Goal: Task Accomplishment & Management: Complete application form

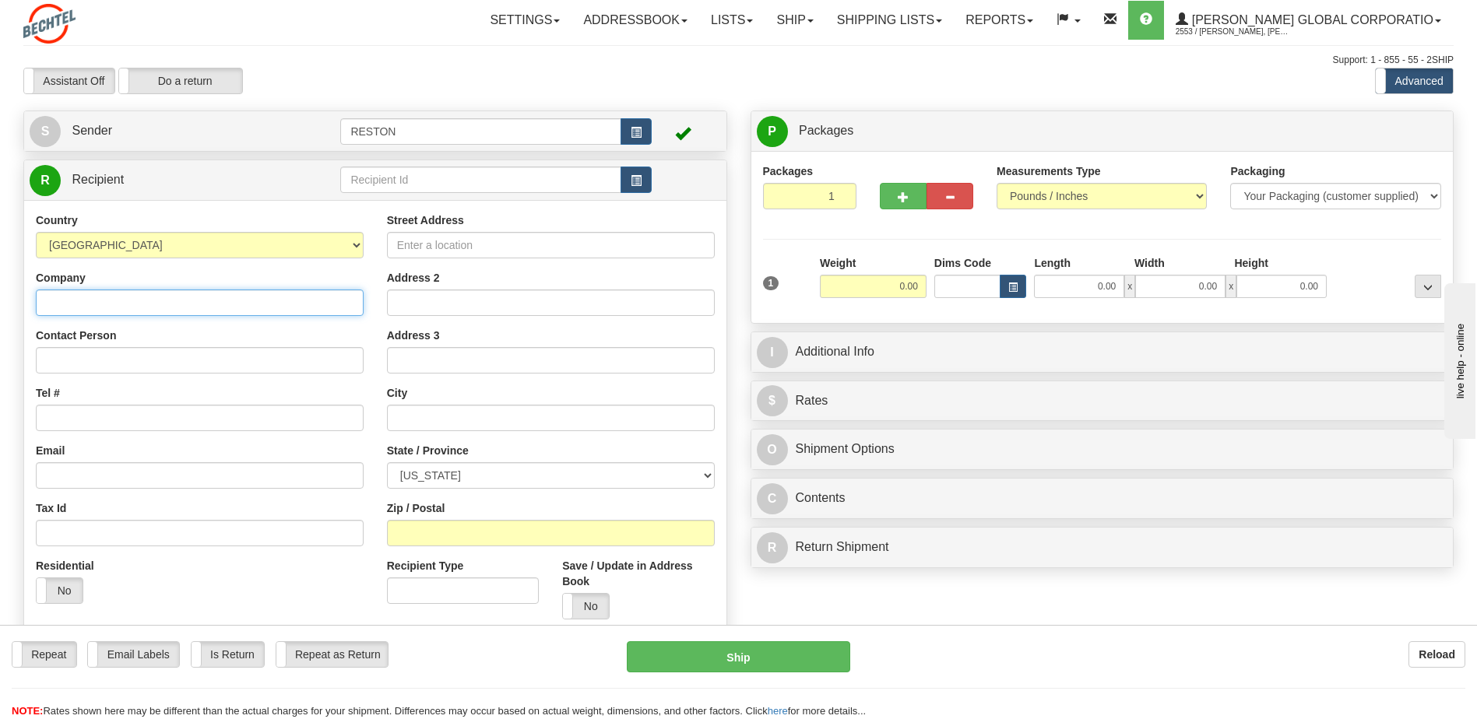
click at [195, 315] on input "Company" at bounding box center [200, 303] width 328 height 26
type input "B"
type input "[PERSON_NAME] Business Services"
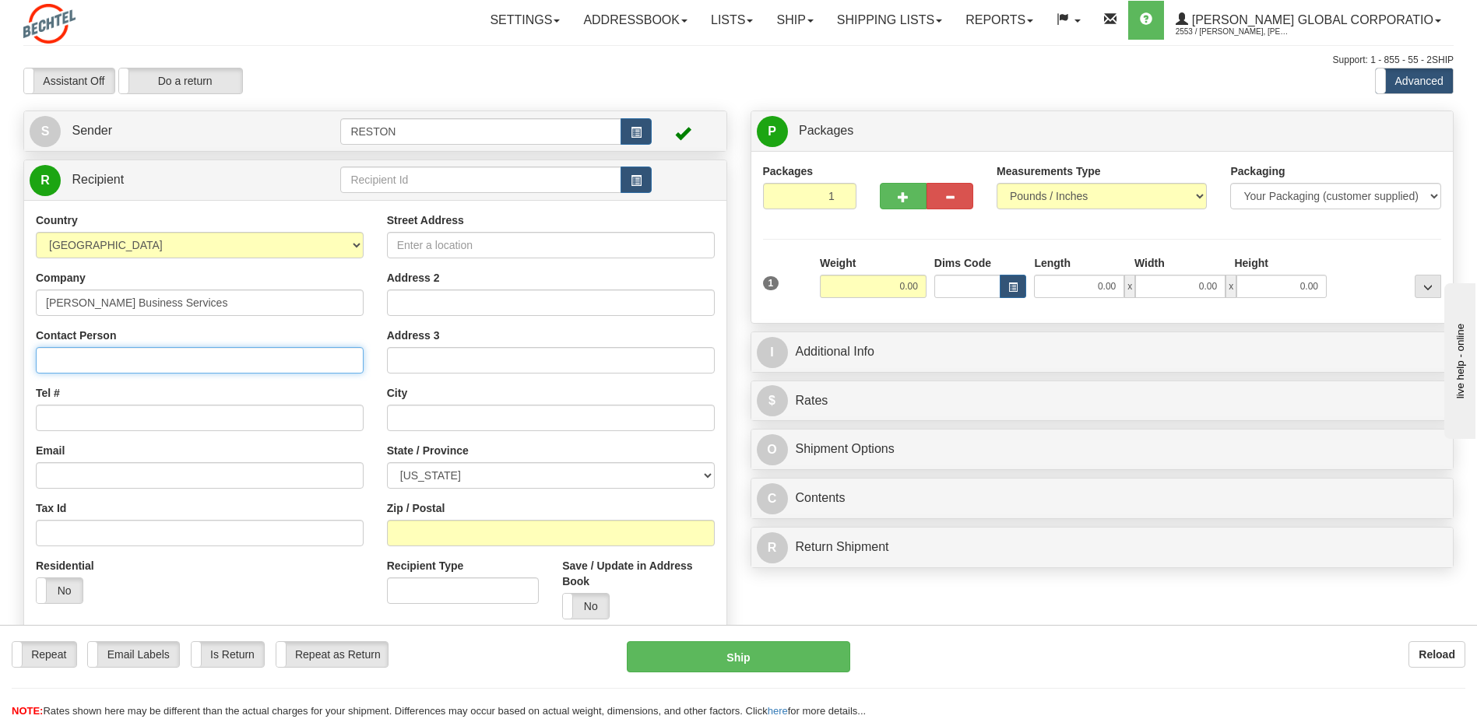
click at [171, 365] on input "Contact Person" at bounding box center [200, 360] width 328 height 26
type input "[PERSON_NAME]"
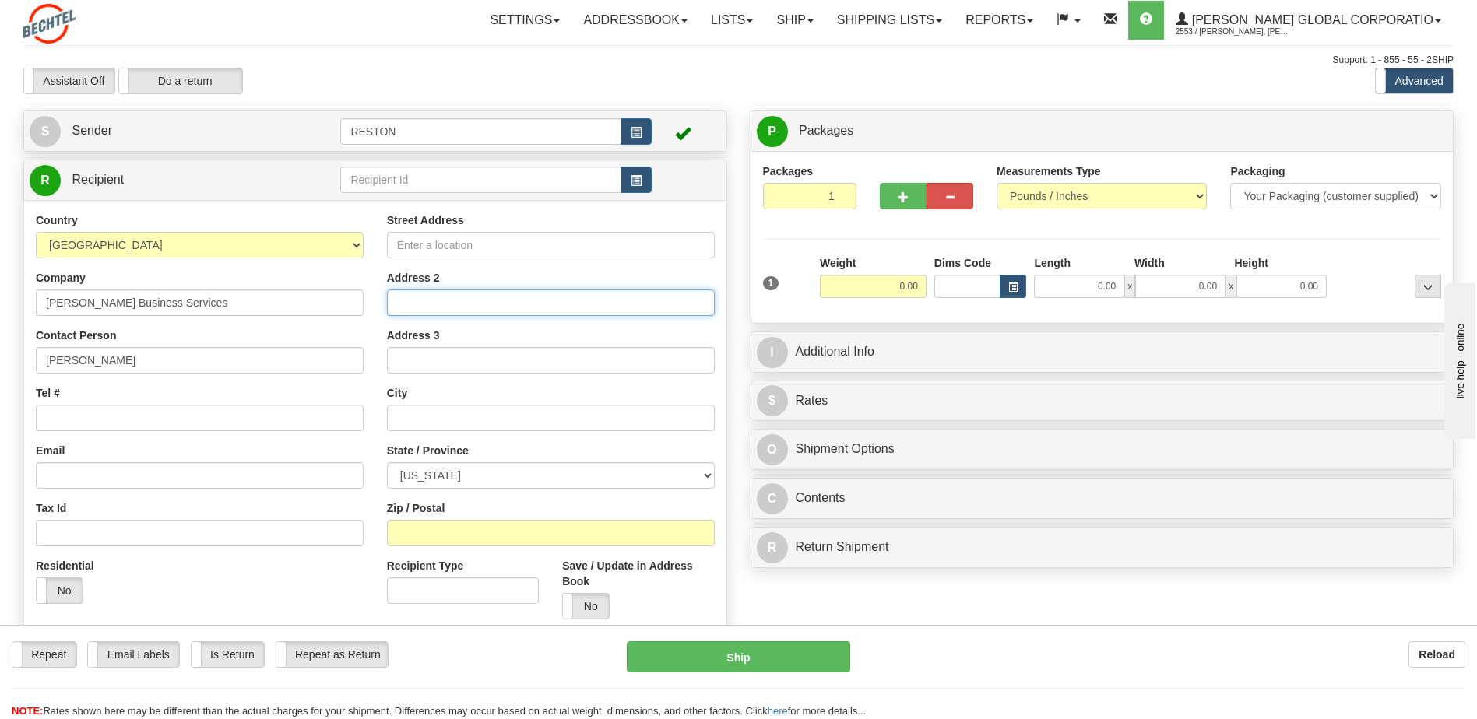
click at [470, 290] on input "Address 2" at bounding box center [551, 303] width 328 height 26
click at [463, 244] on input "Street Address" at bounding box center [551, 245] width 328 height 26
type input "2"
type input "[STREET_ADDRESS]"
click at [459, 303] on input "Address 2" at bounding box center [551, 303] width 328 height 26
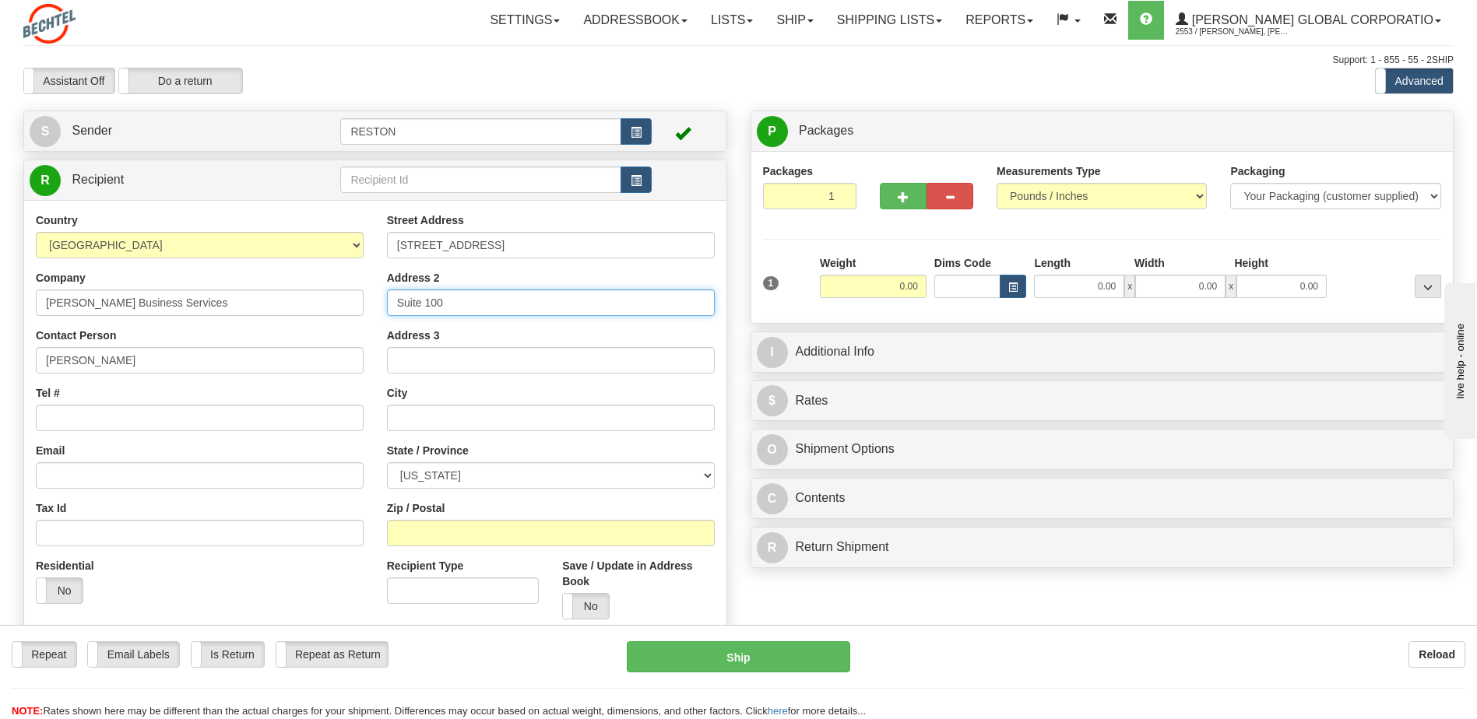
type input "Suite 100"
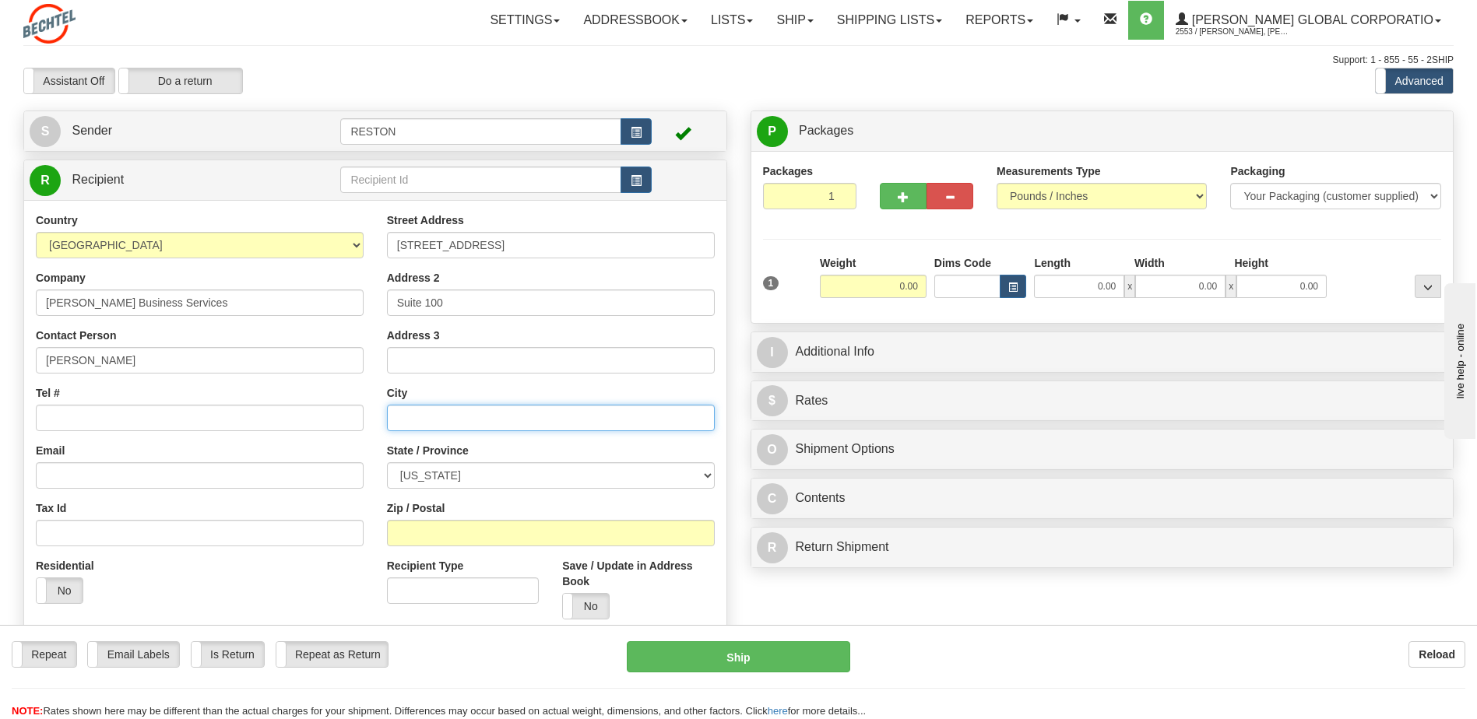
click at [427, 417] on input "text" at bounding box center [551, 418] width 328 height 26
type input "[GEOGRAPHIC_DATA]"
click at [692, 475] on select "[US_STATE] [US_STATE] [US_STATE] [US_STATE] Armed Forces America Armed Forces E…" at bounding box center [551, 475] width 328 height 26
select select "AZ"
click at [387, 462] on select "[US_STATE] [US_STATE] [US_STATE] [US_STATE] Armed Forces America Armed Forces E…" at bounding box center [551, 475] width 328 height 26
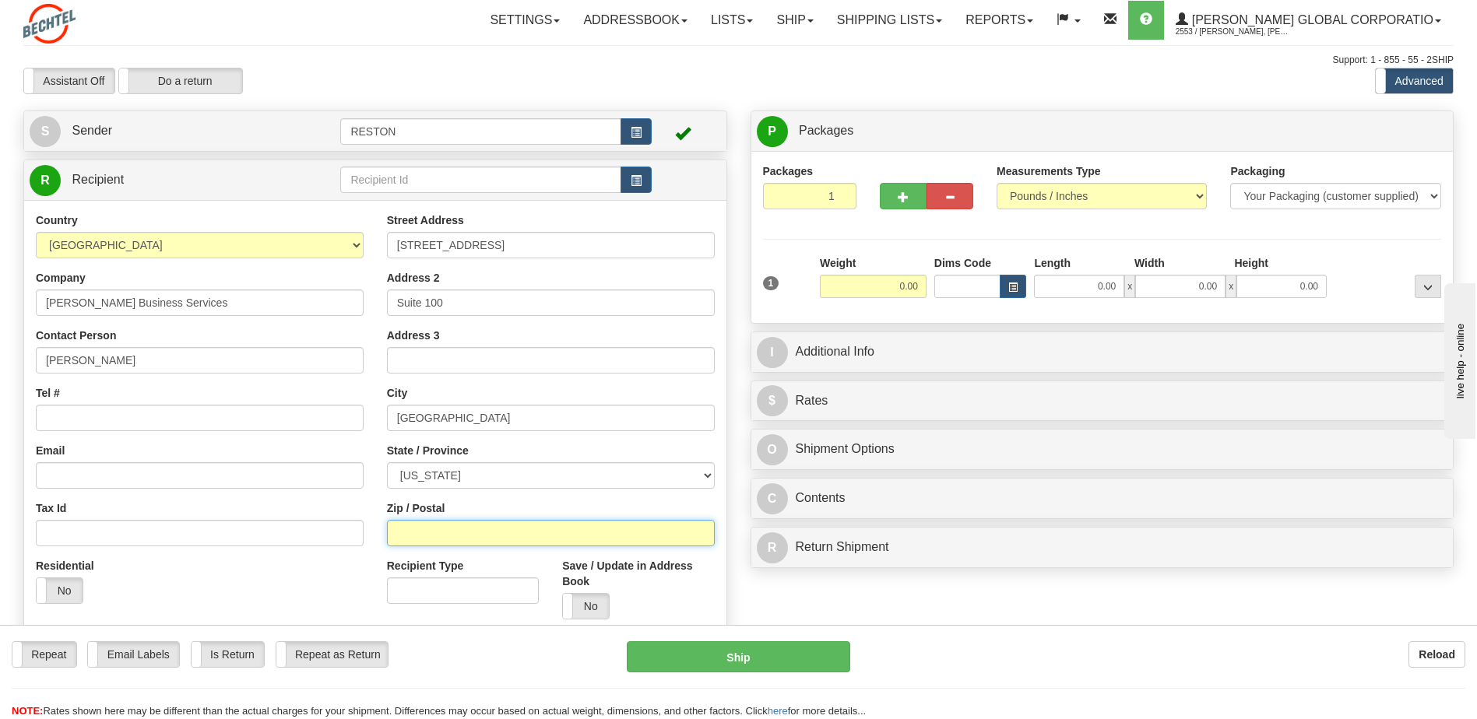
click at [455, 536] on input "Zip / Postal" at bounding box center [551, 533] width 328 height 26
type input "85305"
click at [323, 568] on div "Residential Yes No" at bounding box center [199, 587] width 351 height 58
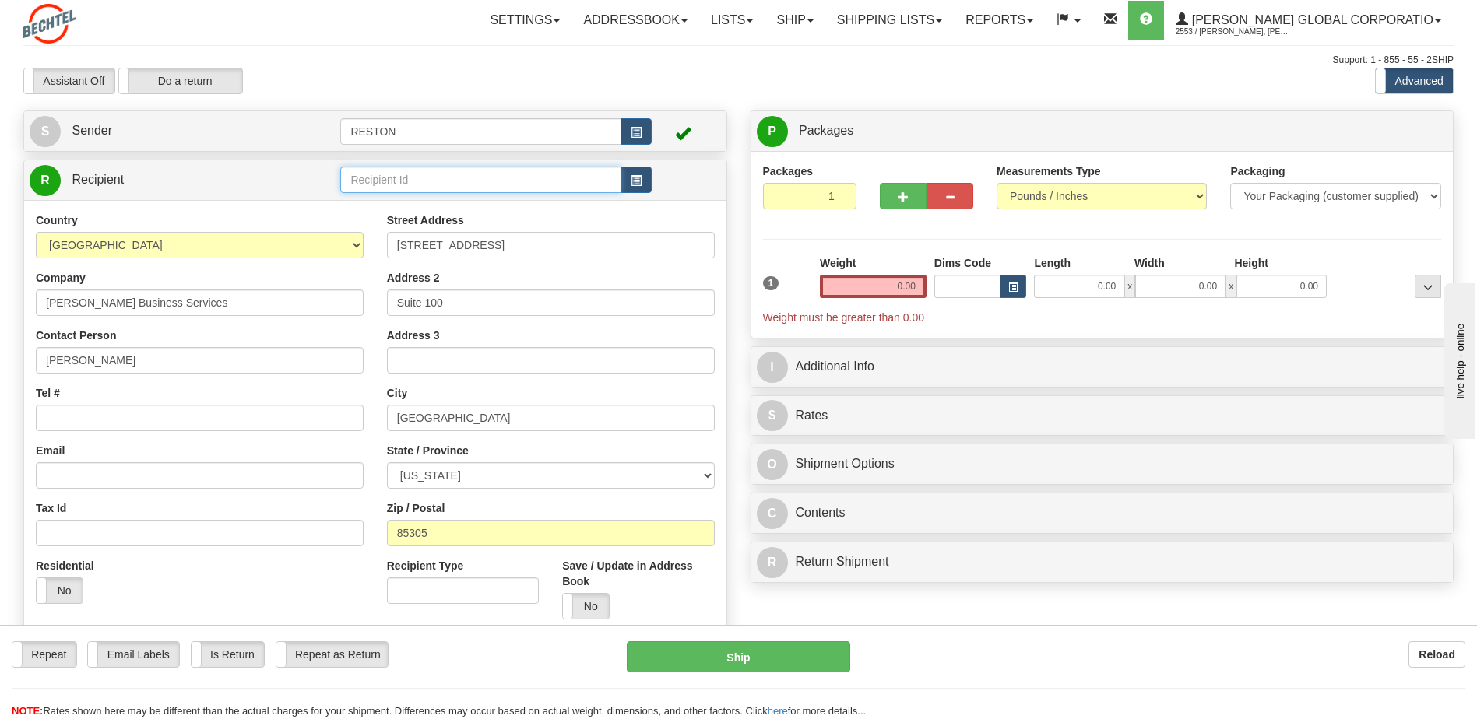
click at [444, 178] on input "text" at bounding box center [480, 180] width 280 height 26
type input "V"
type input "B"
type input "C"
type input "[PERSON_NAME]"
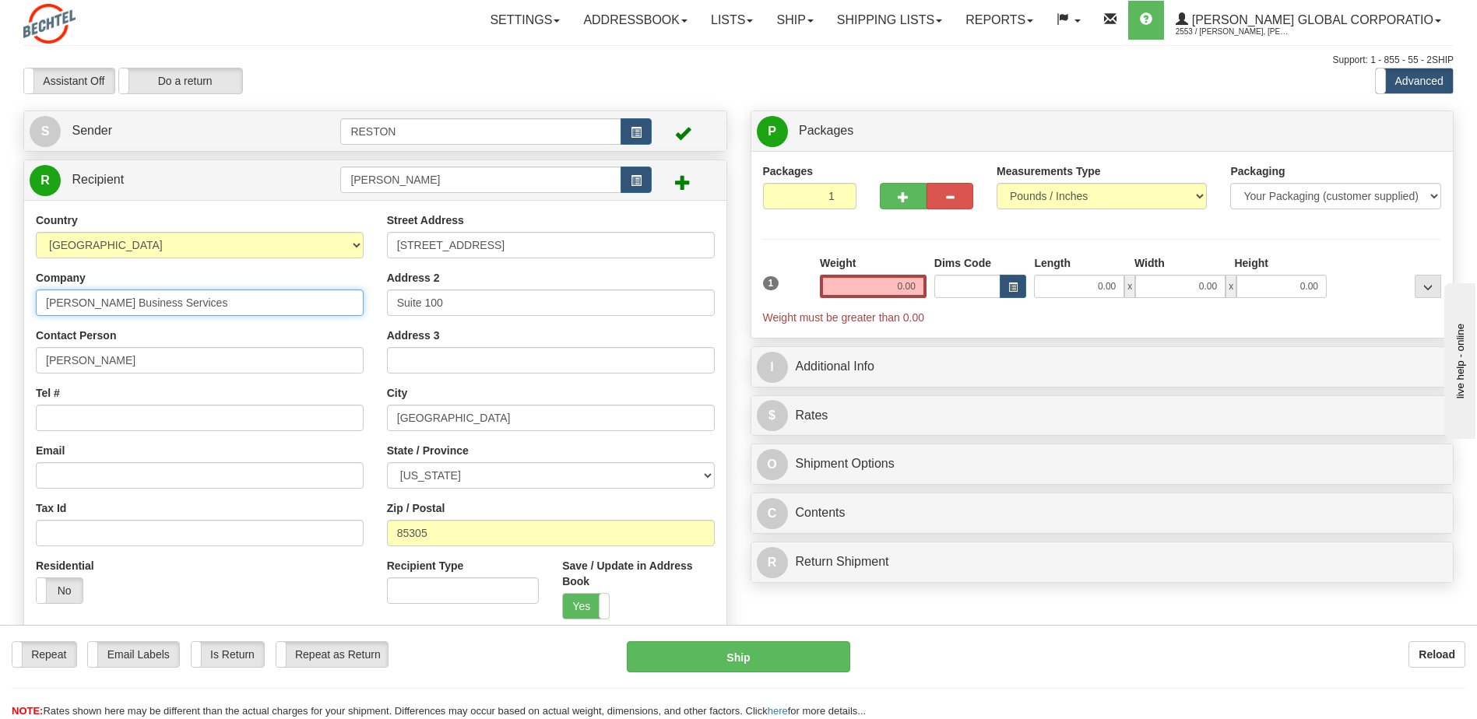
drag, startPoint x: 220, startPoint y: 304, endPoint x: -65, endPoint y: 314, distance: 285.9
click at [0, 314] on html "Training Course Close Toggle navigation Settings Shipping Preferences New Sende…" at bounding box center [738, 359] width 1477 height 719
type input "b"
type input "[PERSON_NAME] BUSINESS SERVICES"
click at [481, 247] on input "[STREET_ADDRESS]" at bounding box center [551, 245] width 328 height 26
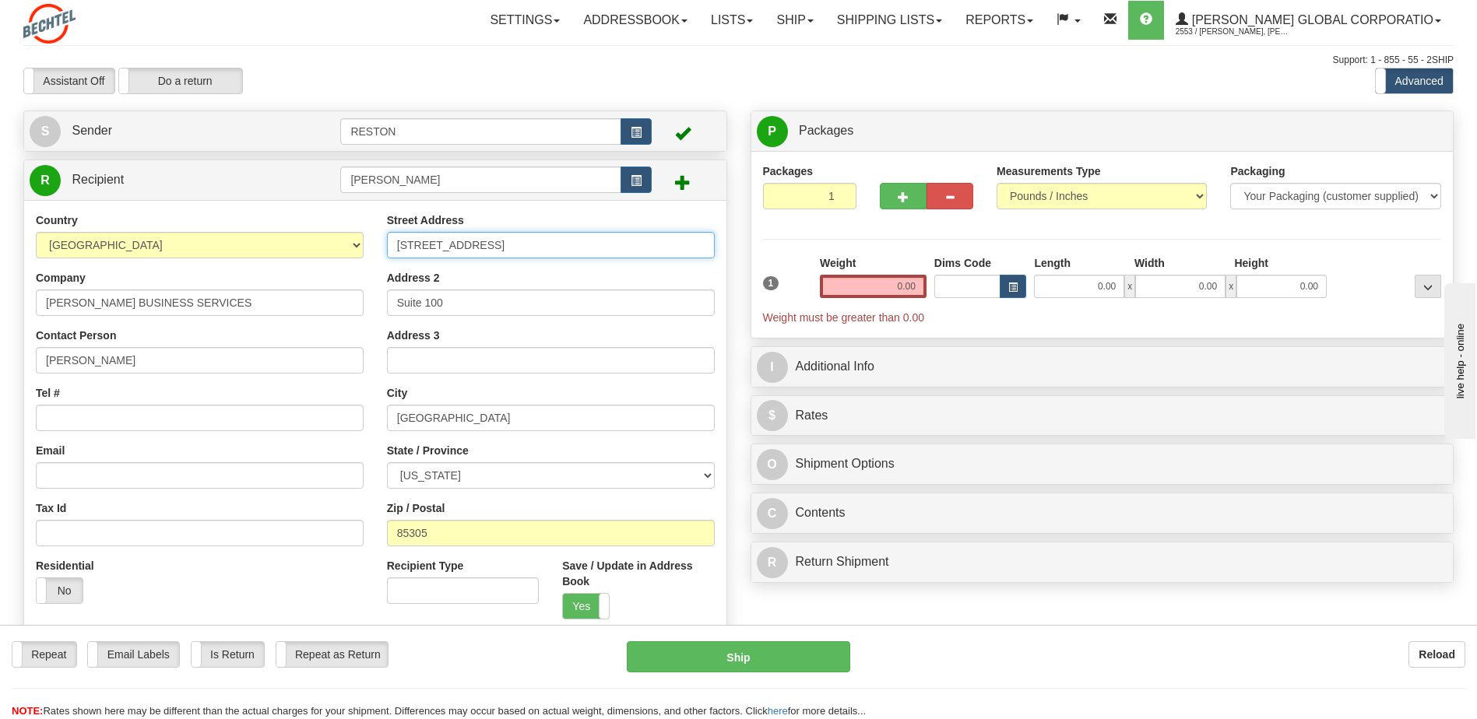
type input "[STREET_ADDRESS]"
drag, startPoint x: 462, startPoint y: 306, endPoint x: 274, endPoint y: 306, distance: 188.4
click at [290, 309] on div "Country [GEOGRAPHIC_DATA] [GEOGRAPHIC_DATA] [GEOGRAPHIC_DATA] [GEOGRAPHIC_DATA]…" at bounding box center [375, 422] width 702 height 419
type input "SUITE 100"
drag, startPoint x: 473, startPoint y: 416, endPoint x: 370, endPoint y: 410, distance: 103.7
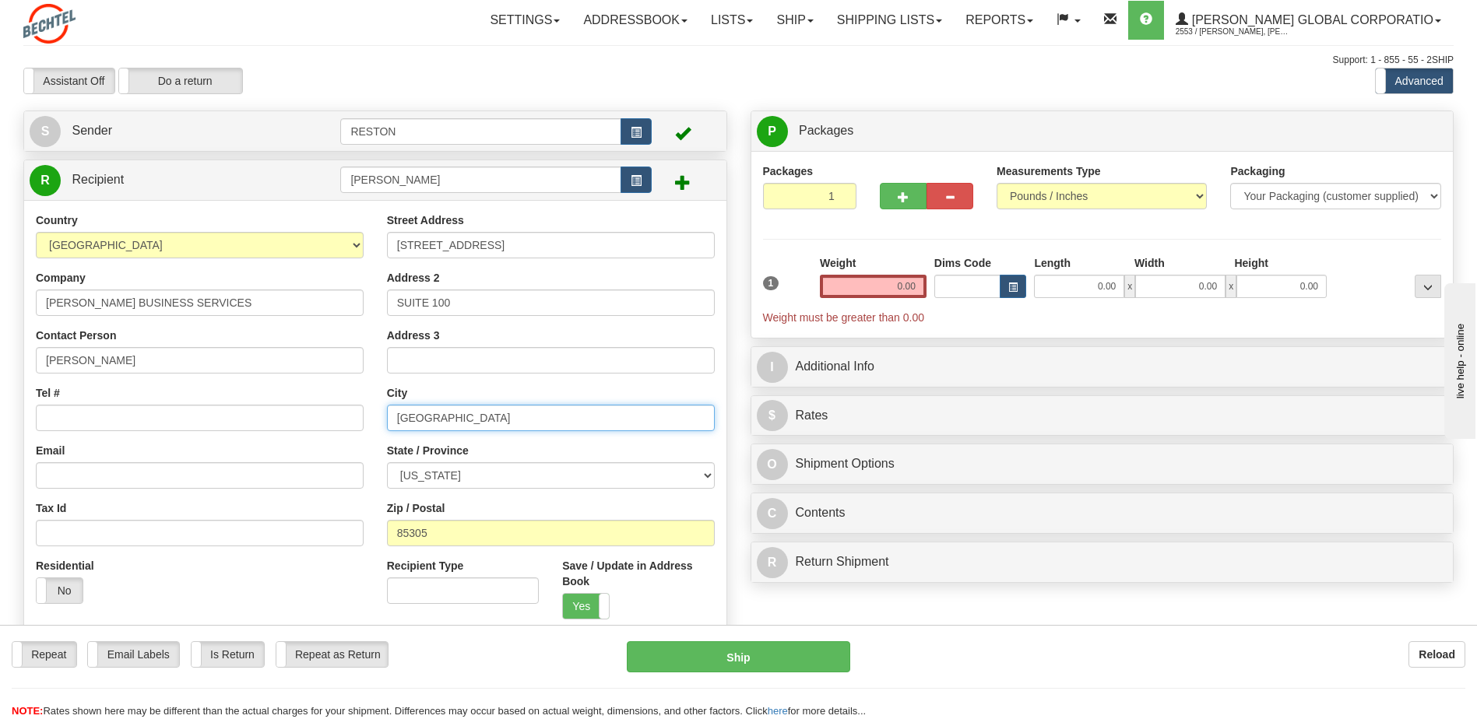
click at [370, 410] on div "Country [GEOGRAPHIC_DATA] [GEOGRAPHIC_DATA] [GEOGRAPHIC_DATA] [GEOGRAPHIC_DATA]…" at bounding box center [375, 422] width 702 height 419
type input "GLENDALE"
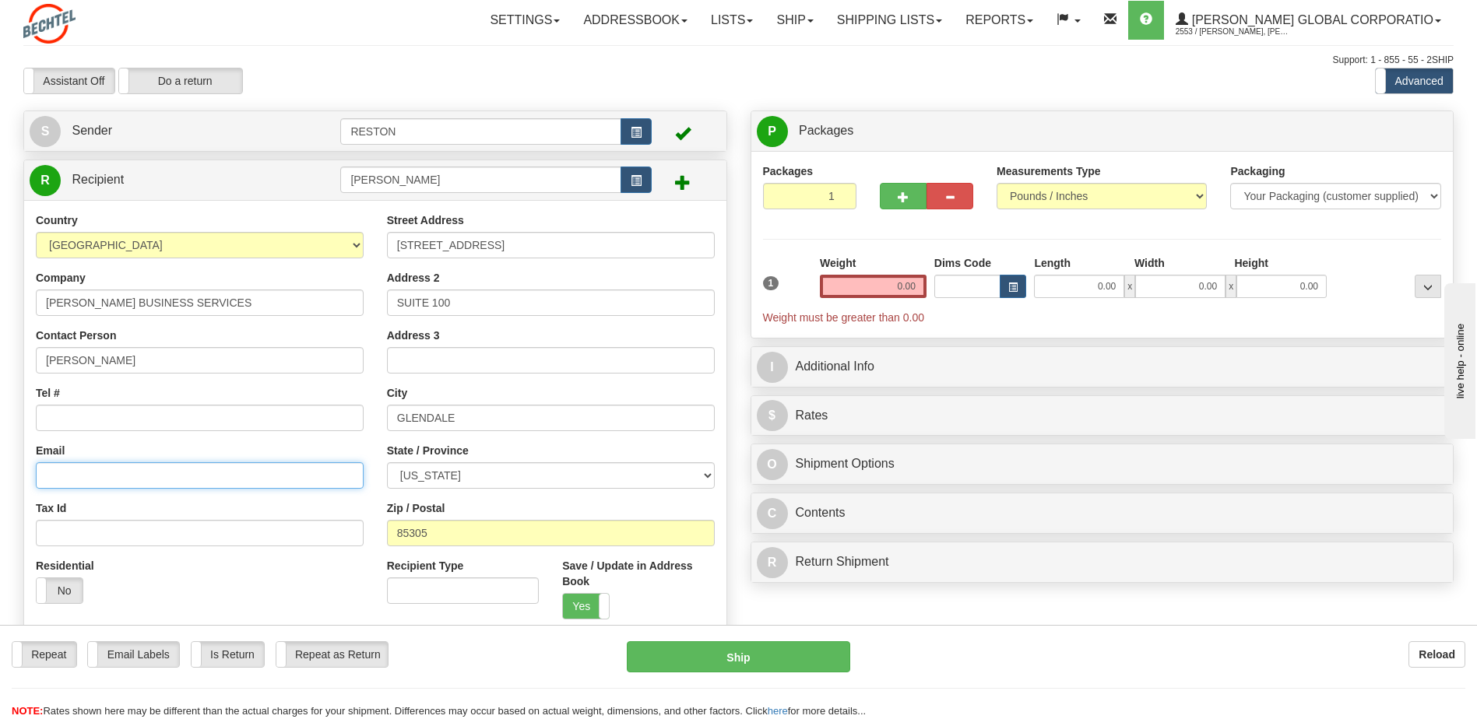
click at [69, 475] on input "Email" at bounding box center [200, 475] width 328 height 26
paste input "[EMAIL_ADDRESS][PERSON_NAME][DOMAIN_NAME]"
type input "[EMAIL_ADDRESS][PERSON_NAME][DOMAIN_NAME]"
click at [98, 445] on div "Email [EMAIL_ADDRESS][PERSON_NAME][DOMAIN_NAME]" at bounding box center [200, 466] width 328 height 46
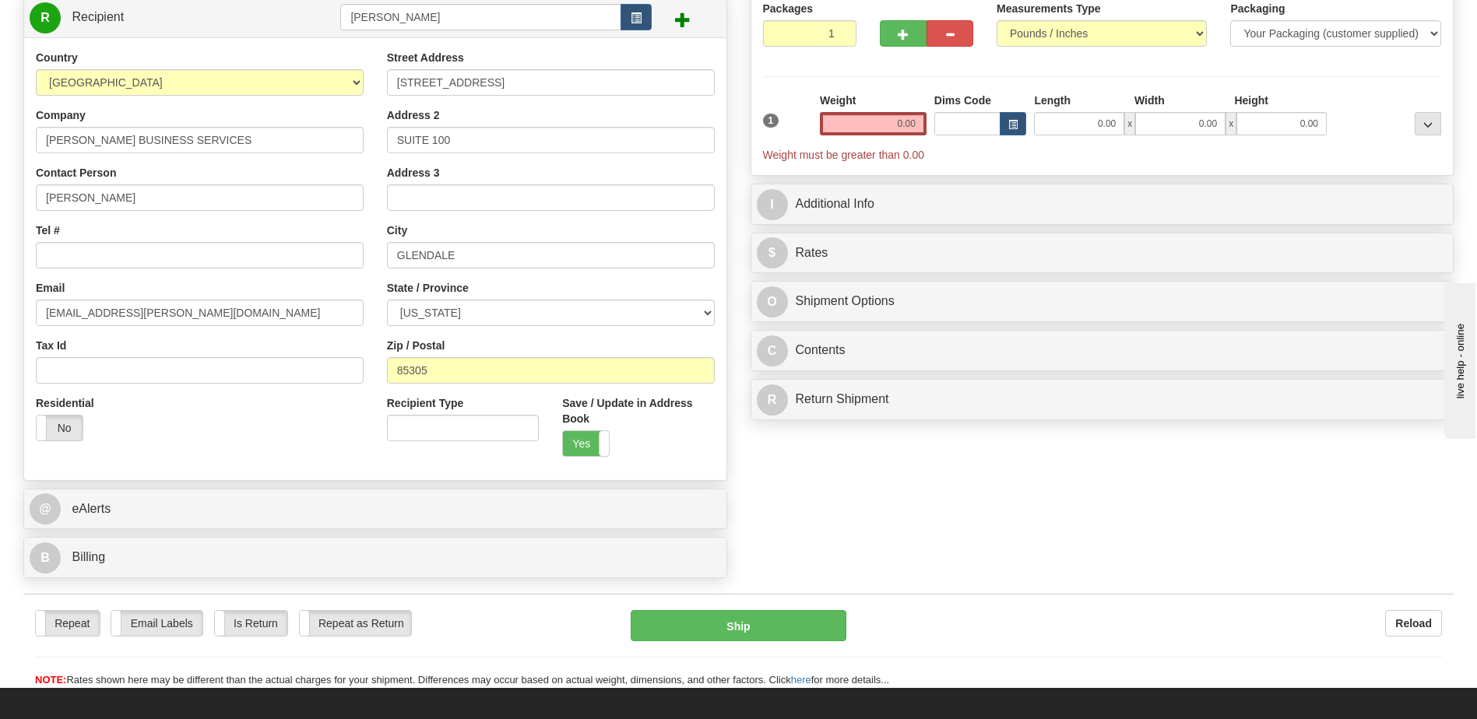
scroll to position [156, 0]
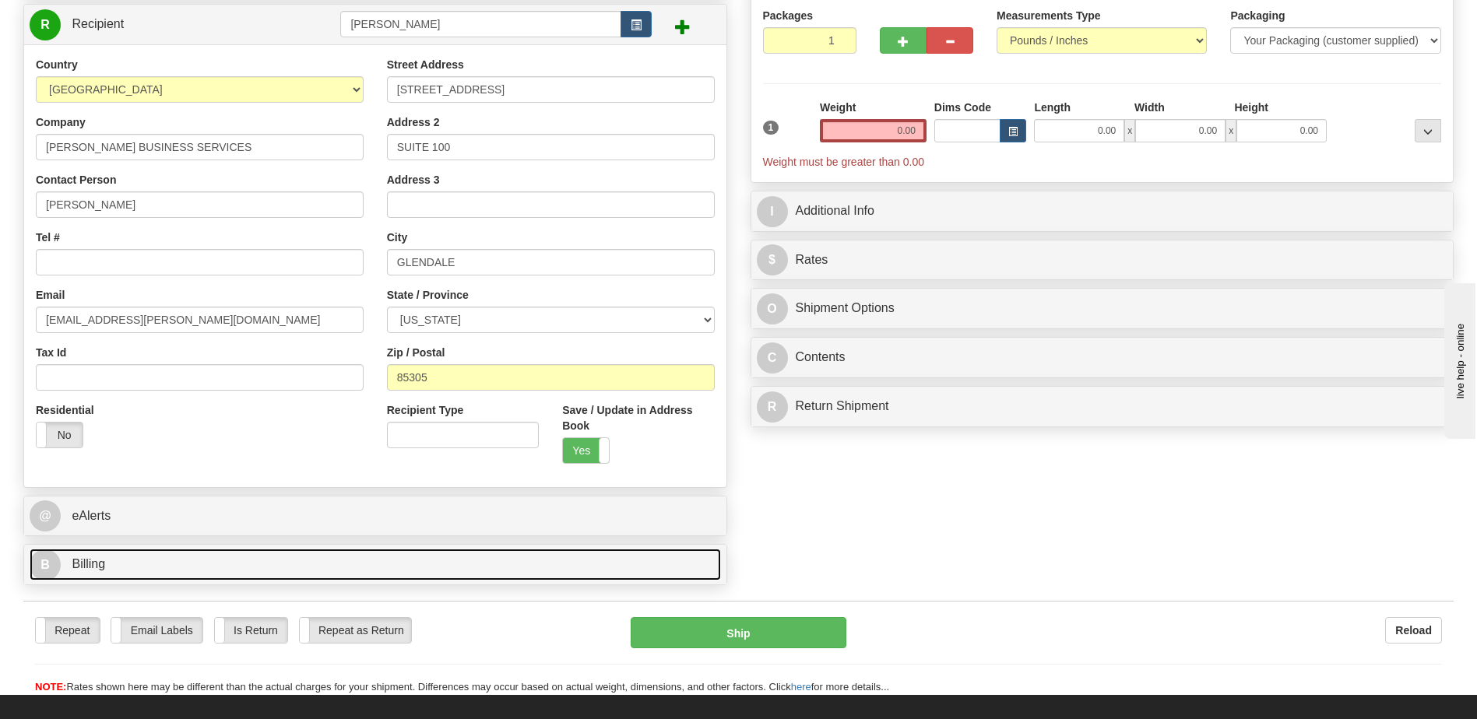
click at [285, 565] on link "B Billing" at bounding box center [375, 565] width 691 height 32
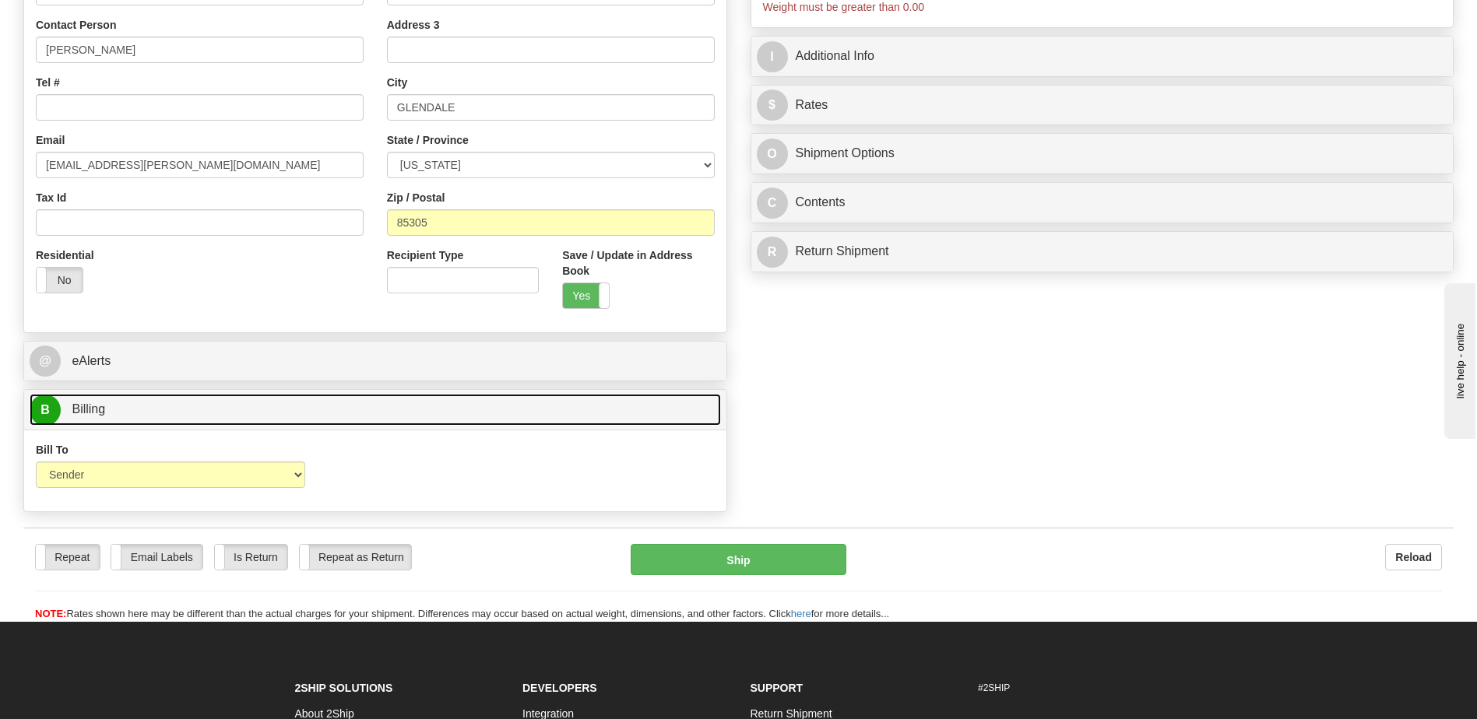
scroll to position [311, 0]
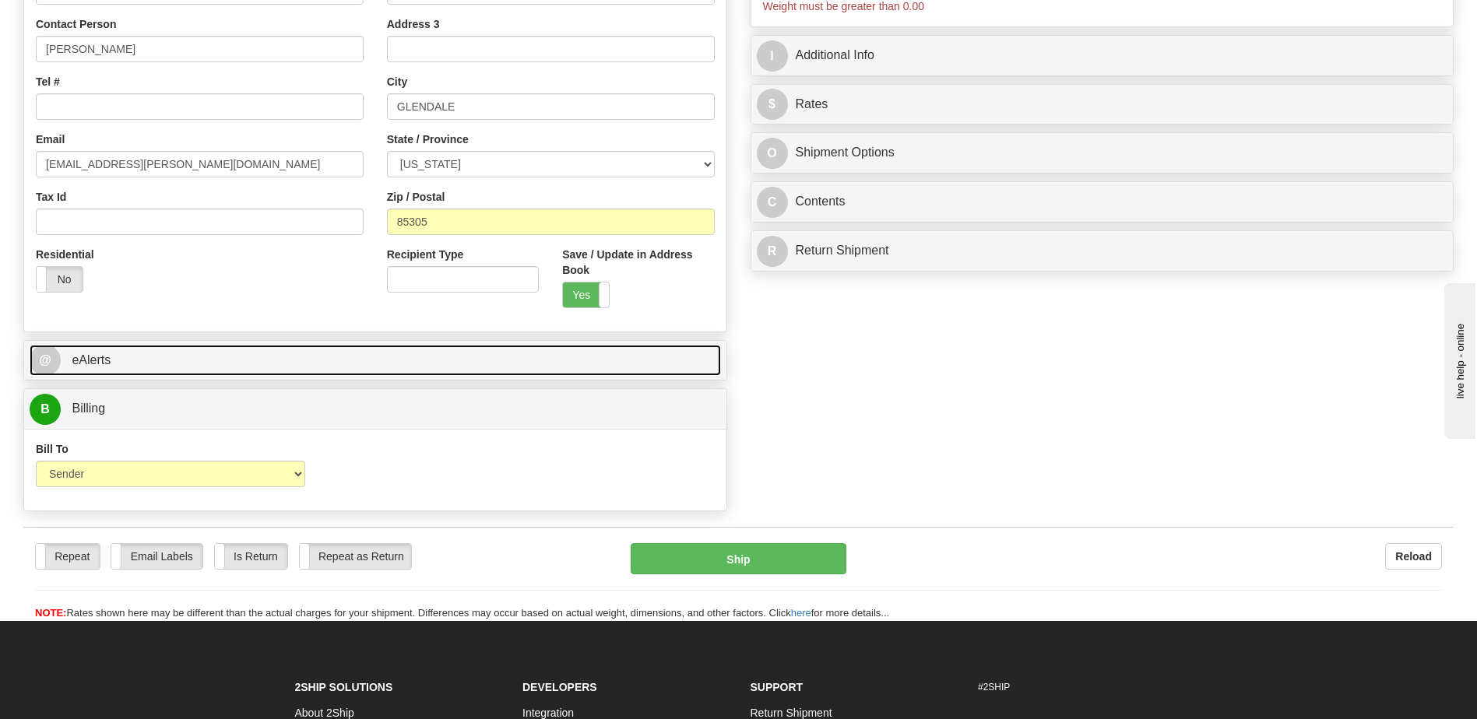
click at [444, 350] on link "@ eAlerts" at bounding box center [375, 361] width 691 height 32
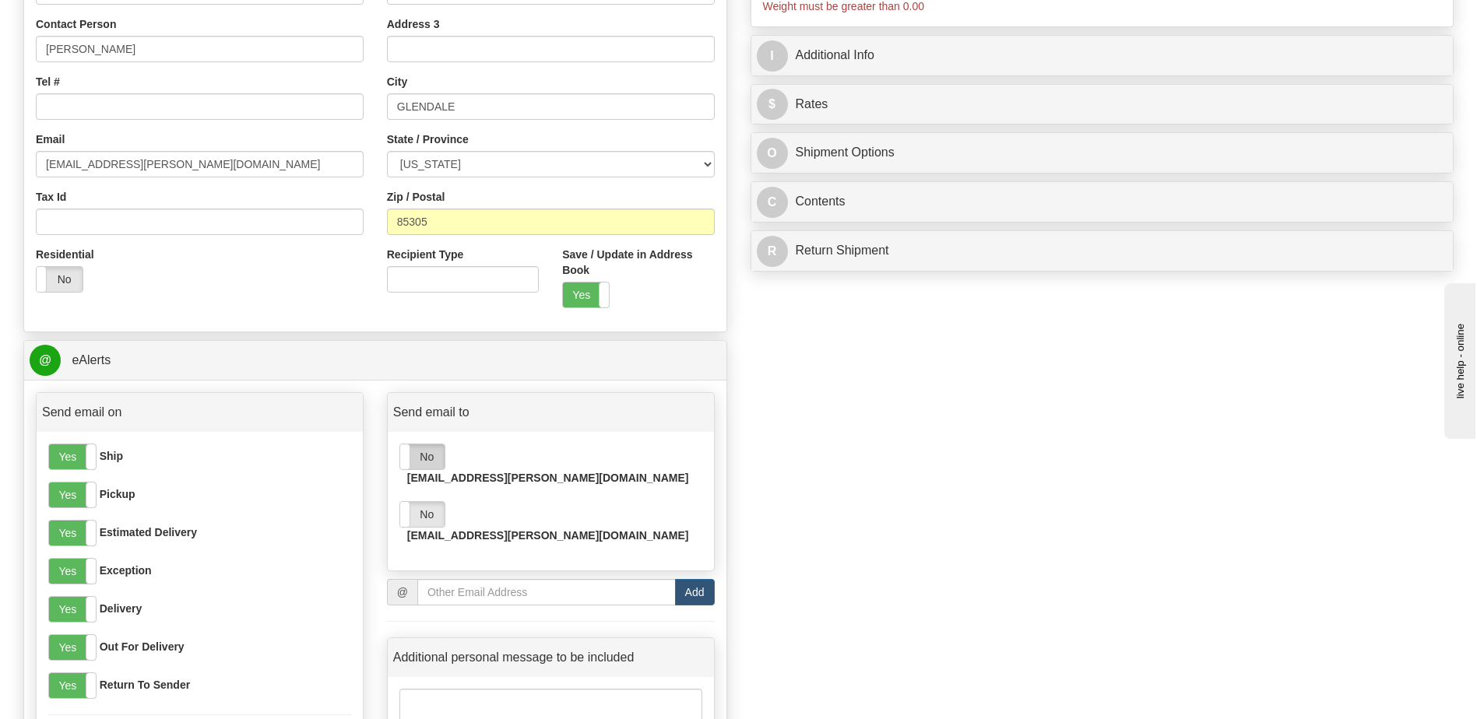
click at [431, 459] on label "No" at bounding box center [422, 457] width 44 height 25
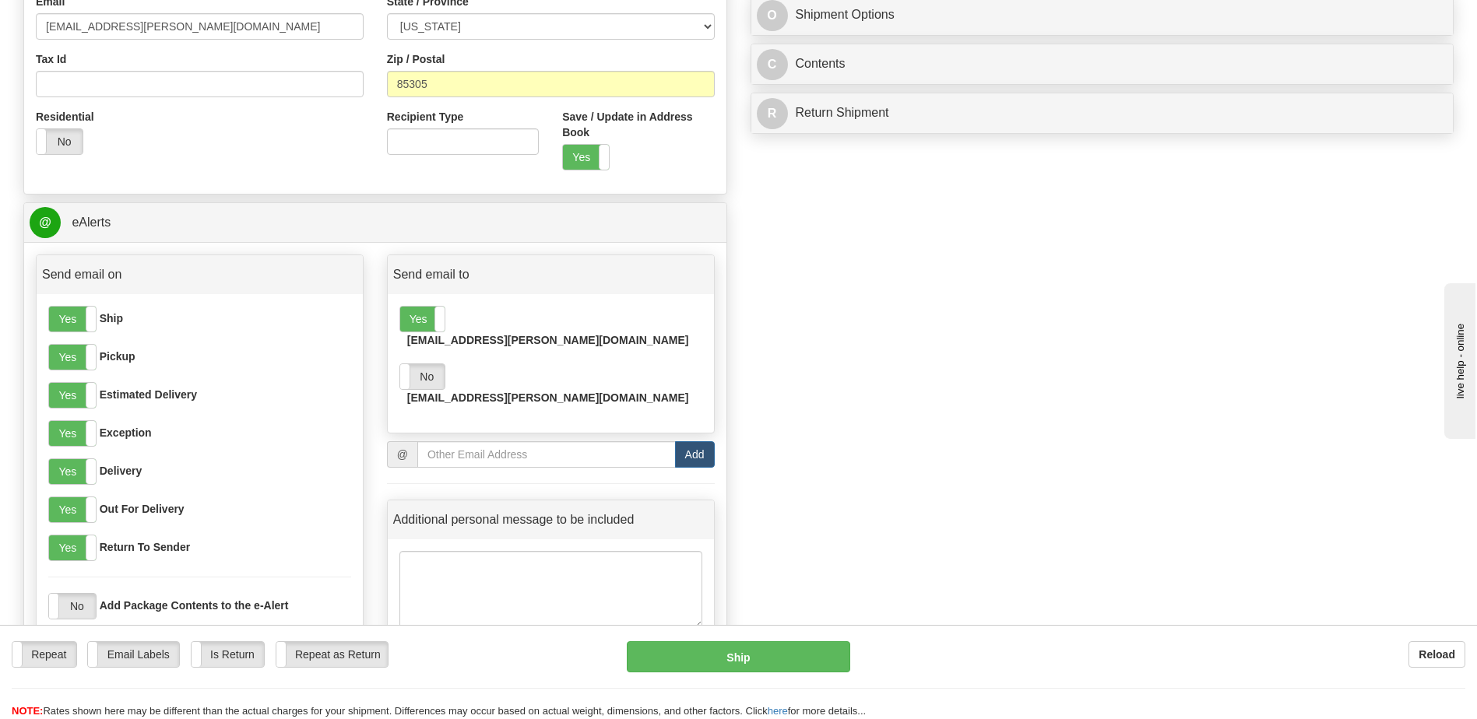
scroll to position [467, 0]
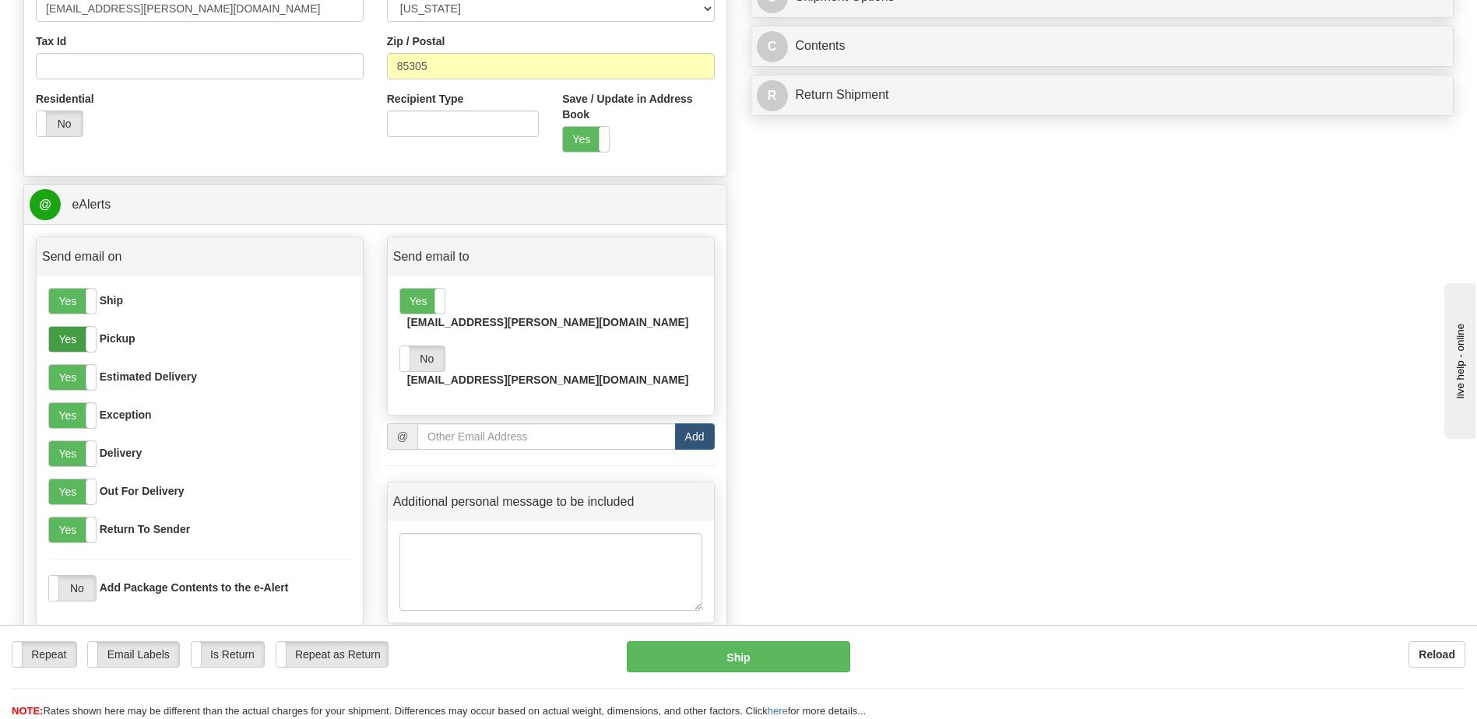
click at [74, 339] on label "Yes" at bounding box center [72, 339] width 47 height 25
click at [73, 421] on label "Yes" at bounding box center [72, 415] width 47 height 25
click at [78, 457] on label "Yes" at bounding box center [72, 453] width 47 height 25
click at [433, 346] on label "No" at bounding box center [422, 358] width 44 height 25
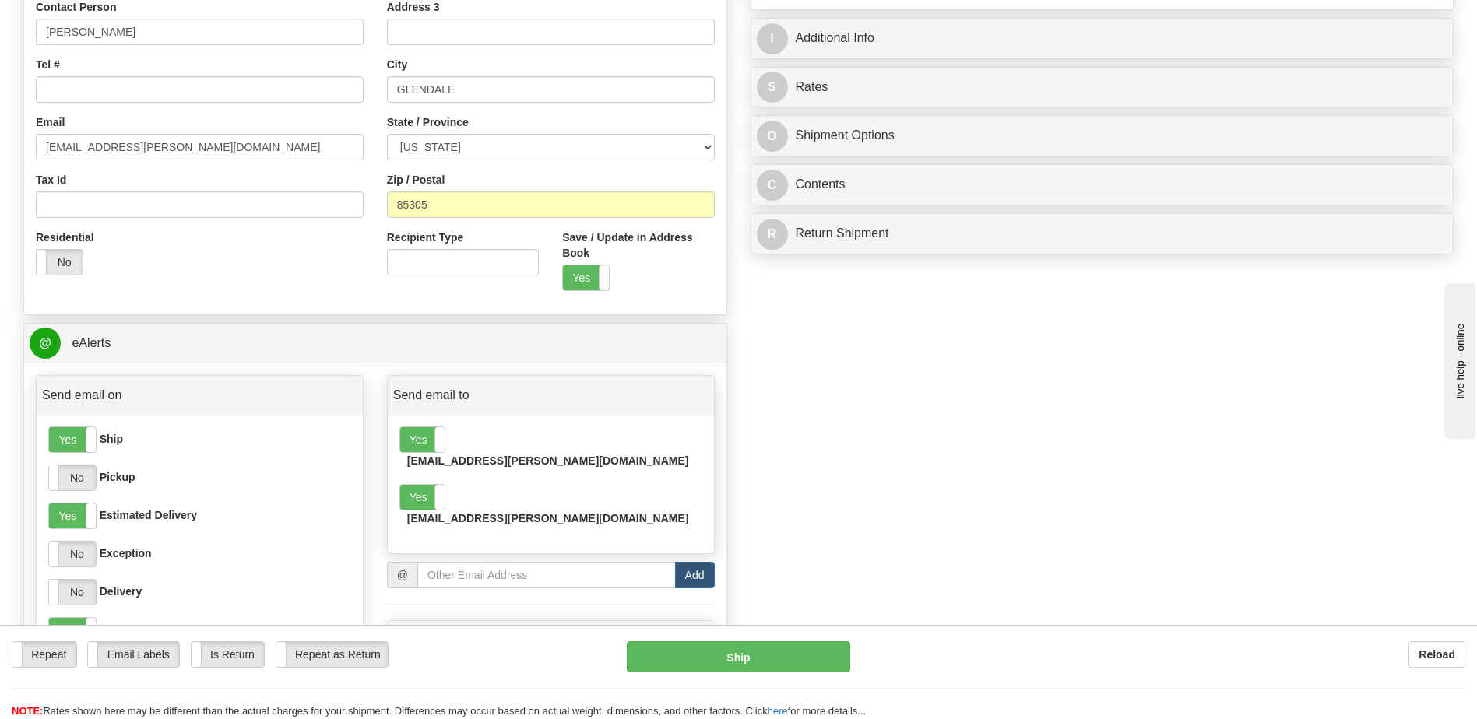
scroll to position [0, 0]
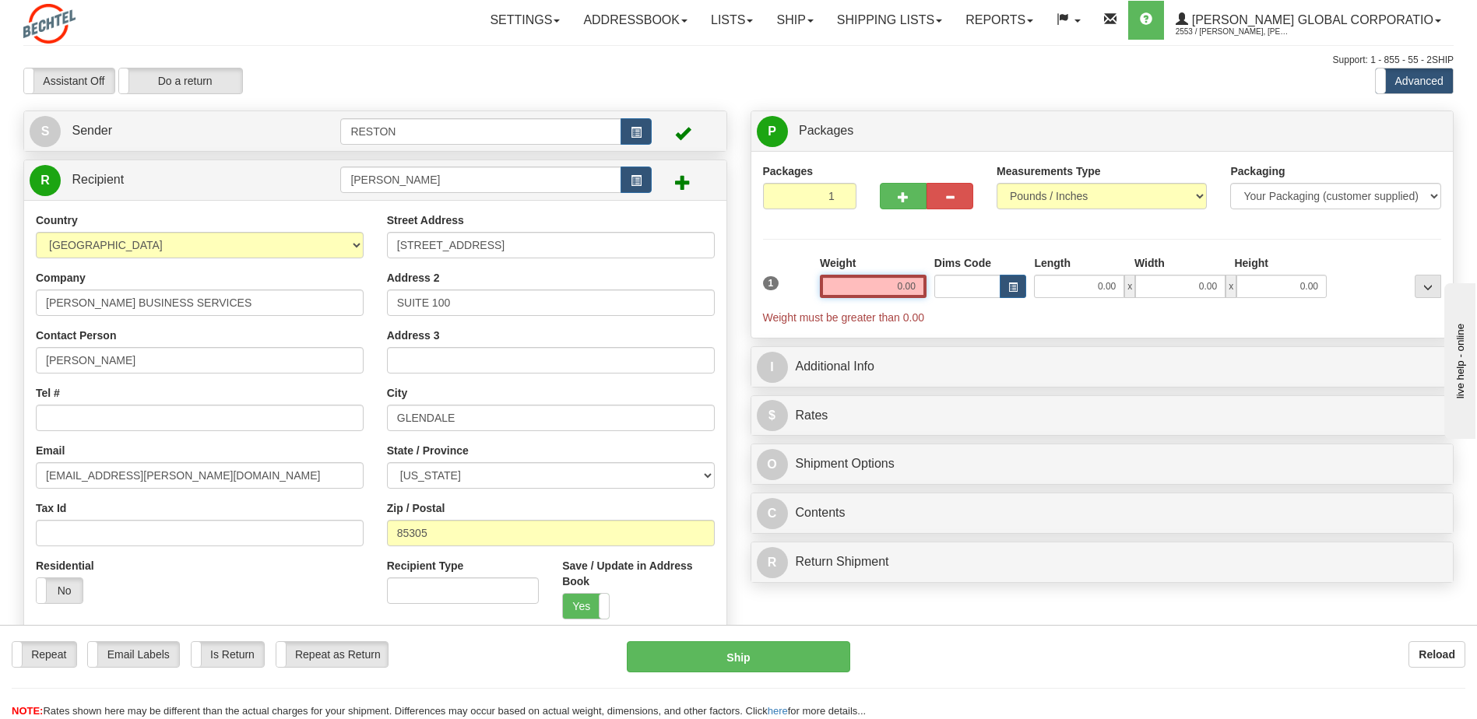
click at [916, 280] on input "0.00" at bounding box center [873, 286] width 107 height 23
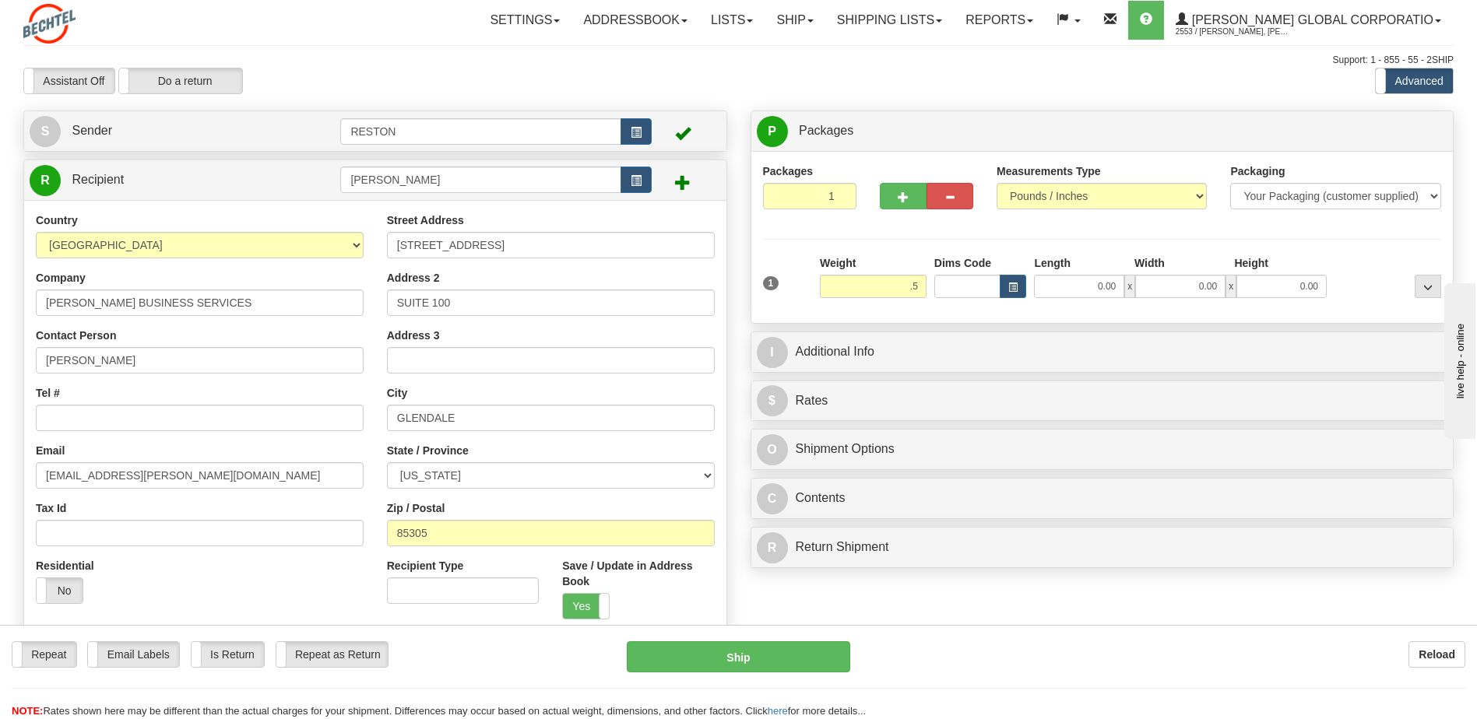
type input "0.50"
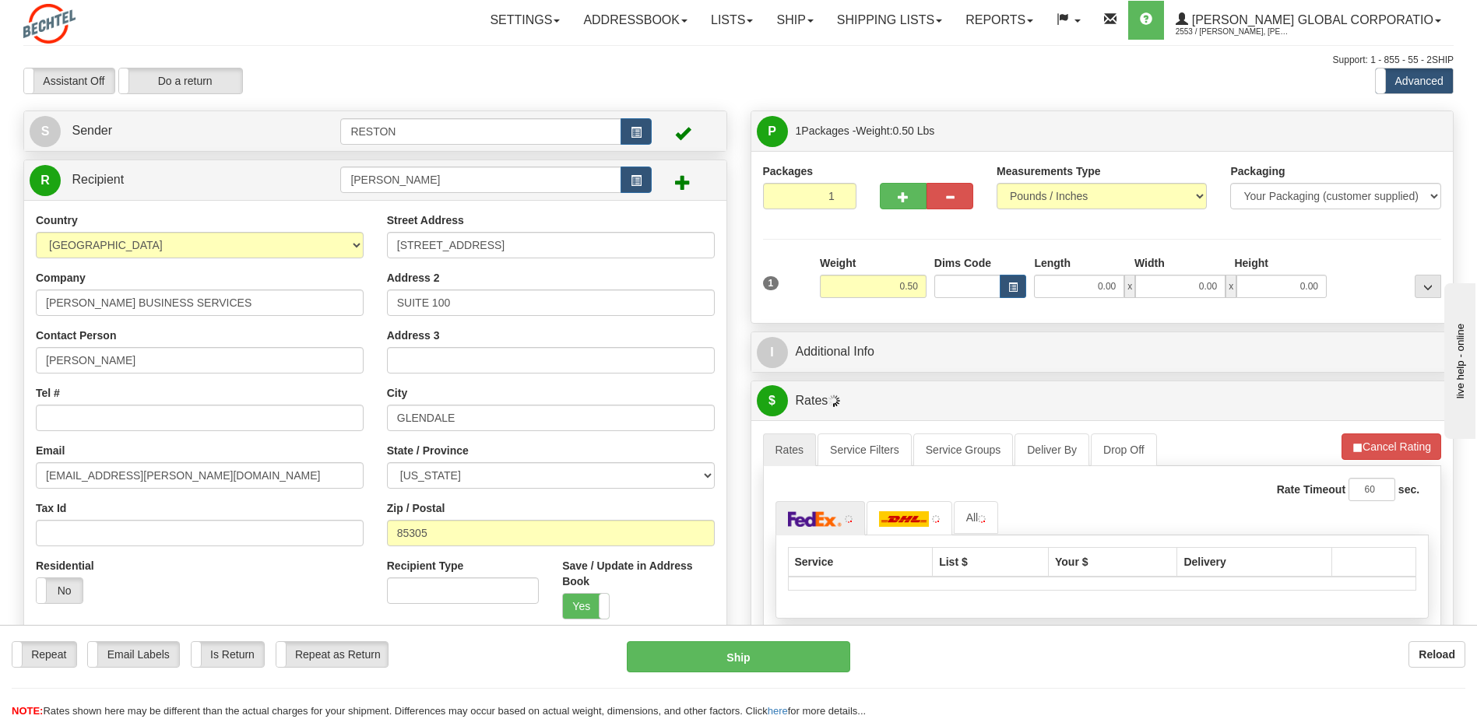
click at [909, 234] on div "Packages 1 1 Measurements Type" at bounding box center [1102, 238] width 679 height 148
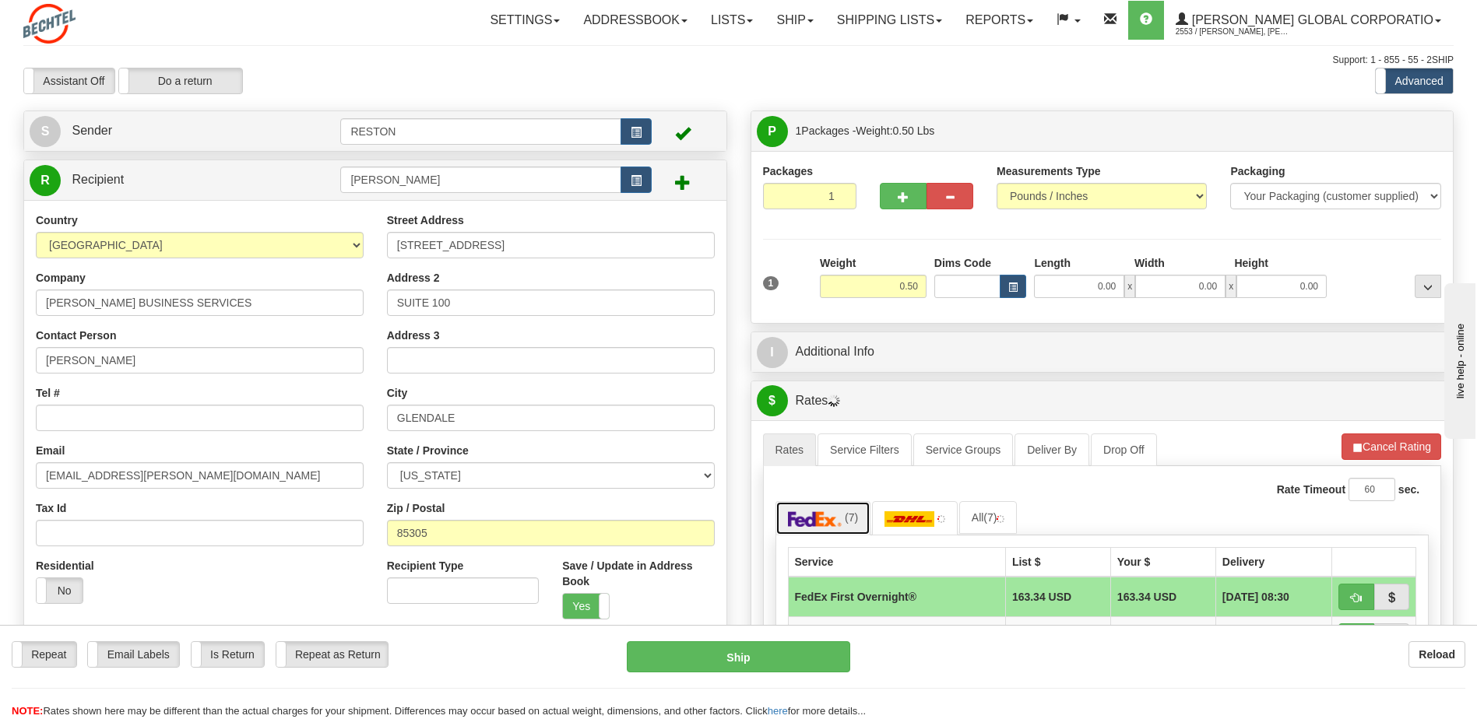
click at [807, 515] on img at bounding box center [815, 520] width 55 height 16
click at [811, 517] on img at bounding box center [815, 520] width 55 height 16
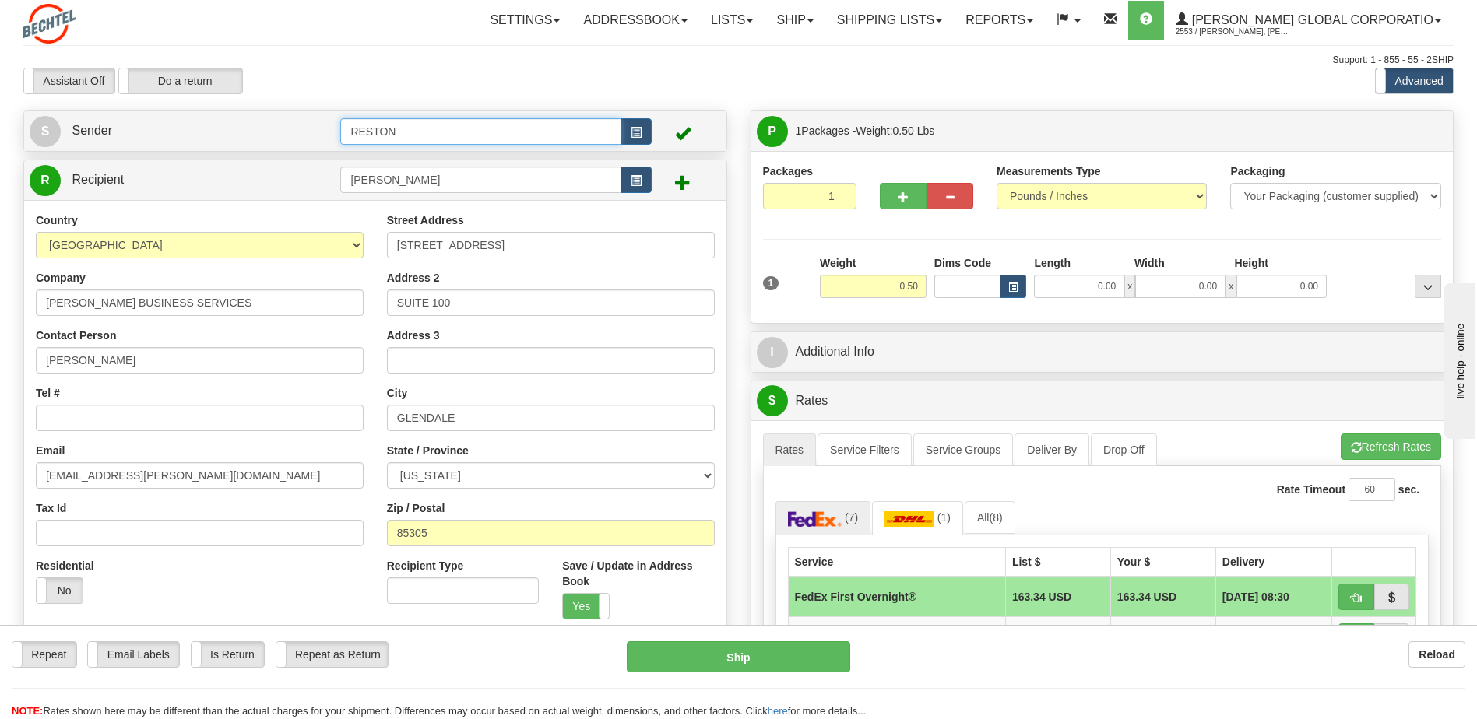
click at [469, 130] on input "RESTON" at bounding box center [480, 131] width 280 height 26
click at [633, 131] on span "button" at bounding box center [636, 133] width 11 height 10
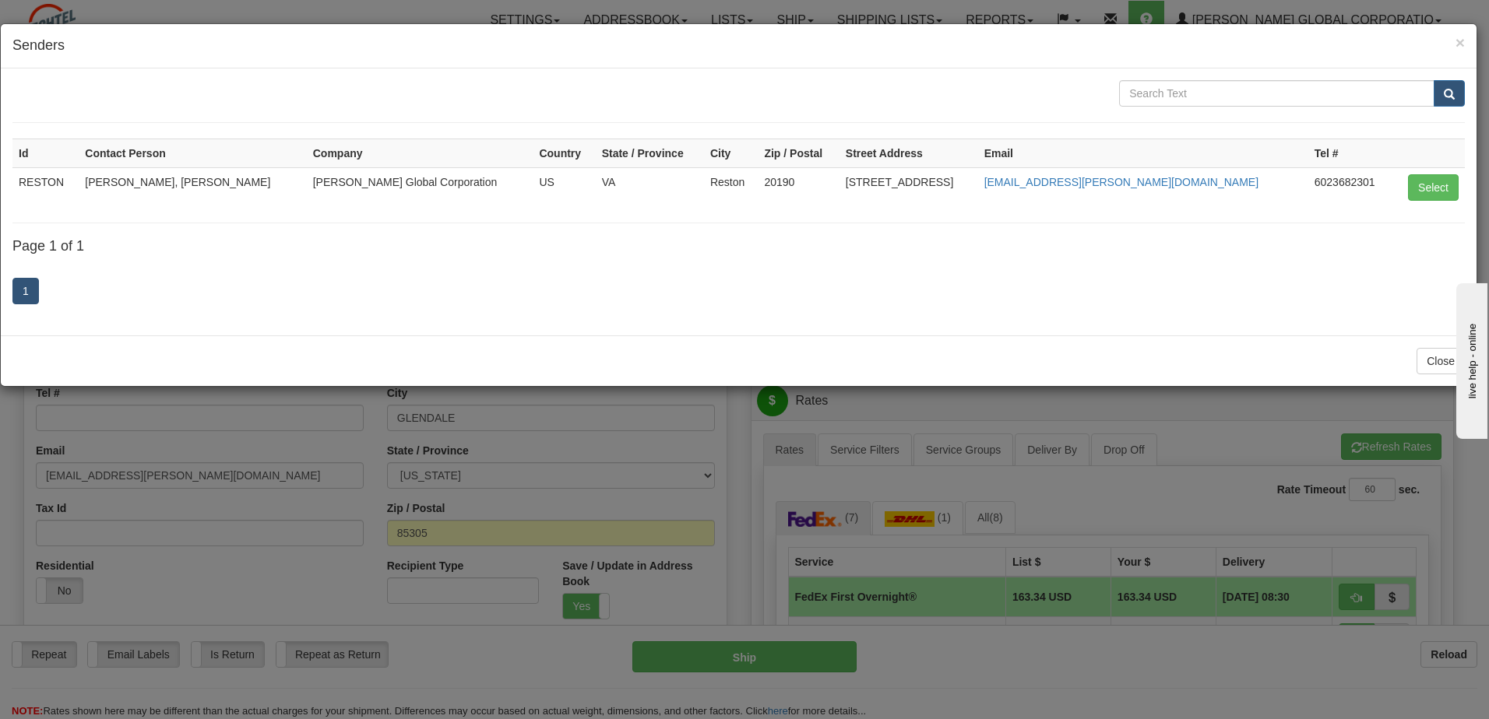
click at [171, 180] on td "[PERSON_NAME], [PERSON_NAME]" at bounding box center [192, 187] width 227 height 40
click at [1430, 188] on button "Select" at bounding box center [1433, 187] width 51 height 26
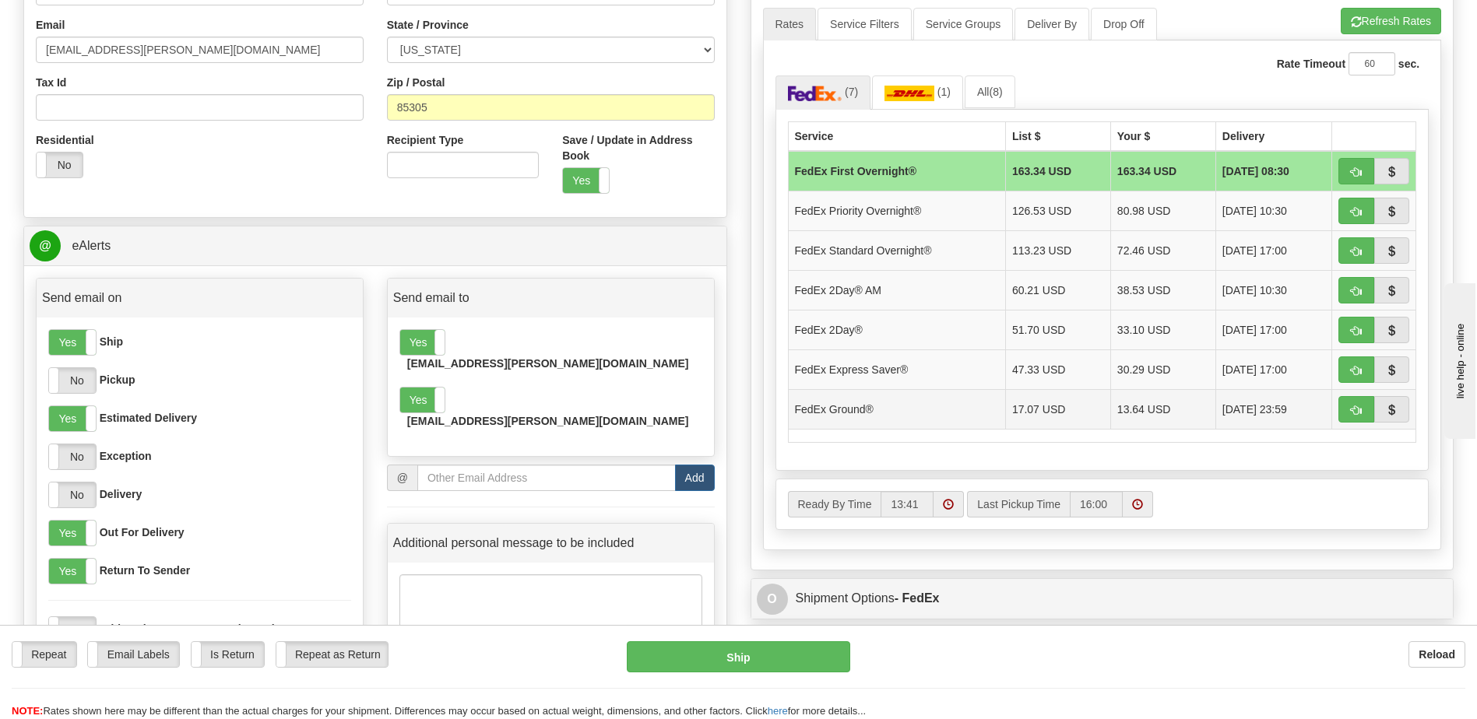
scroll to position [467, 0]
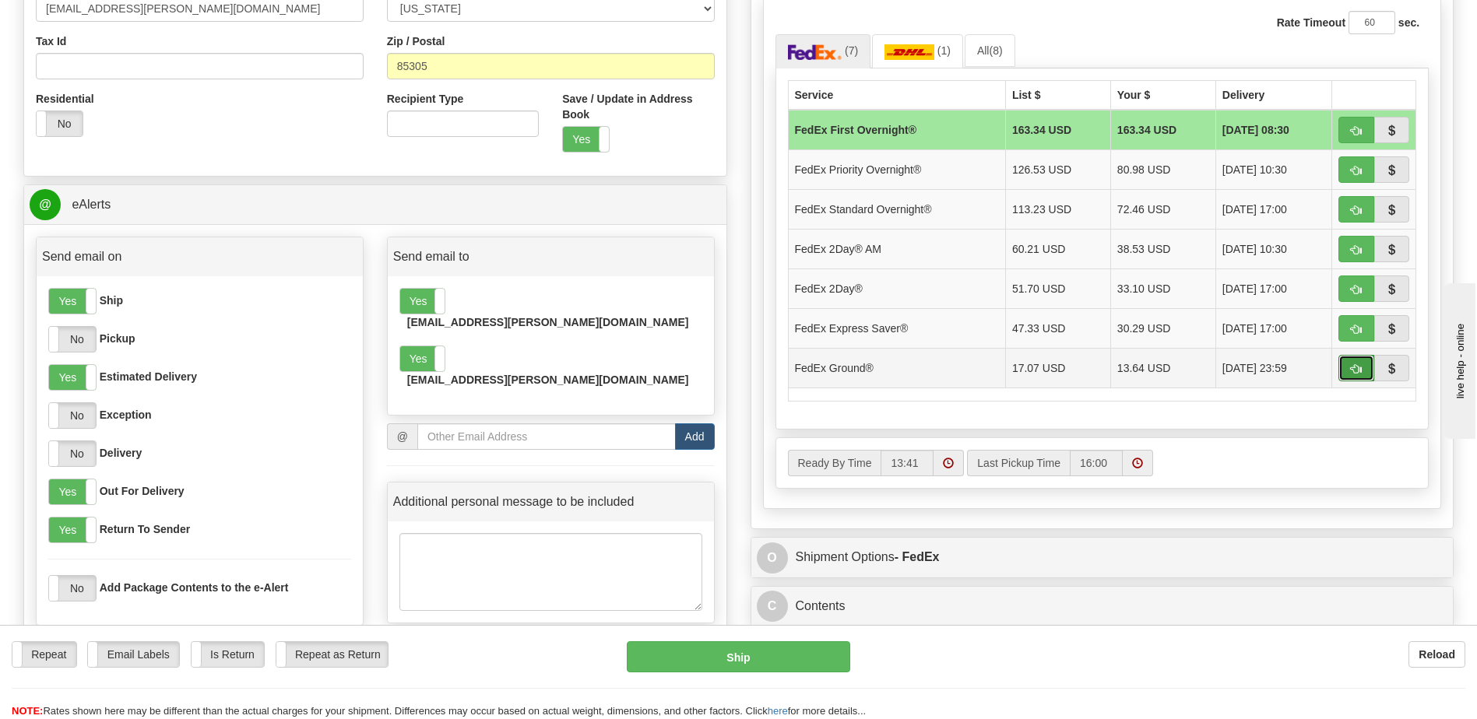
click at [1356, 367] on span "button" at bounding box center [1356, 369] width 11 height 10
type input "92"
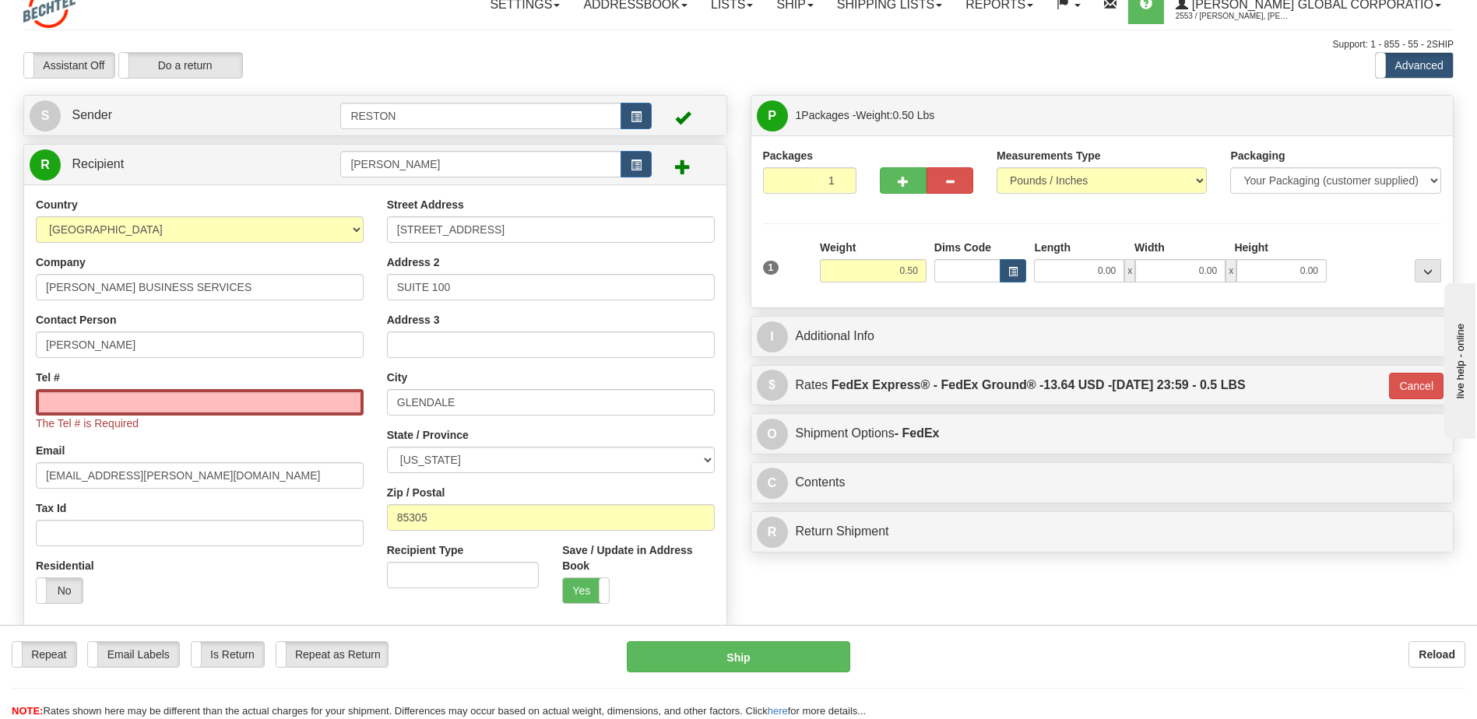
scroll to position [0, 0]
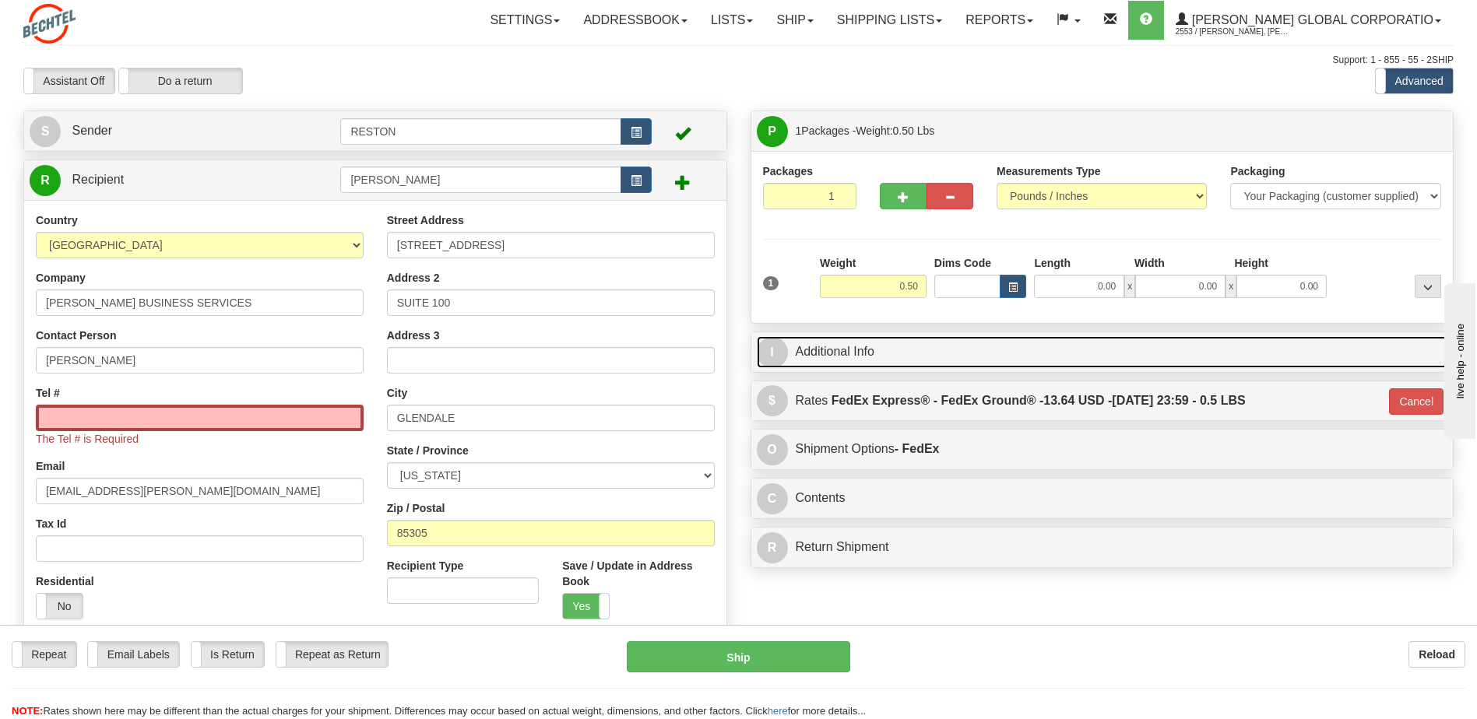
click at [895, 354] on link "I Additional Info" at bounding box center [1102, 352] width 691 height 32
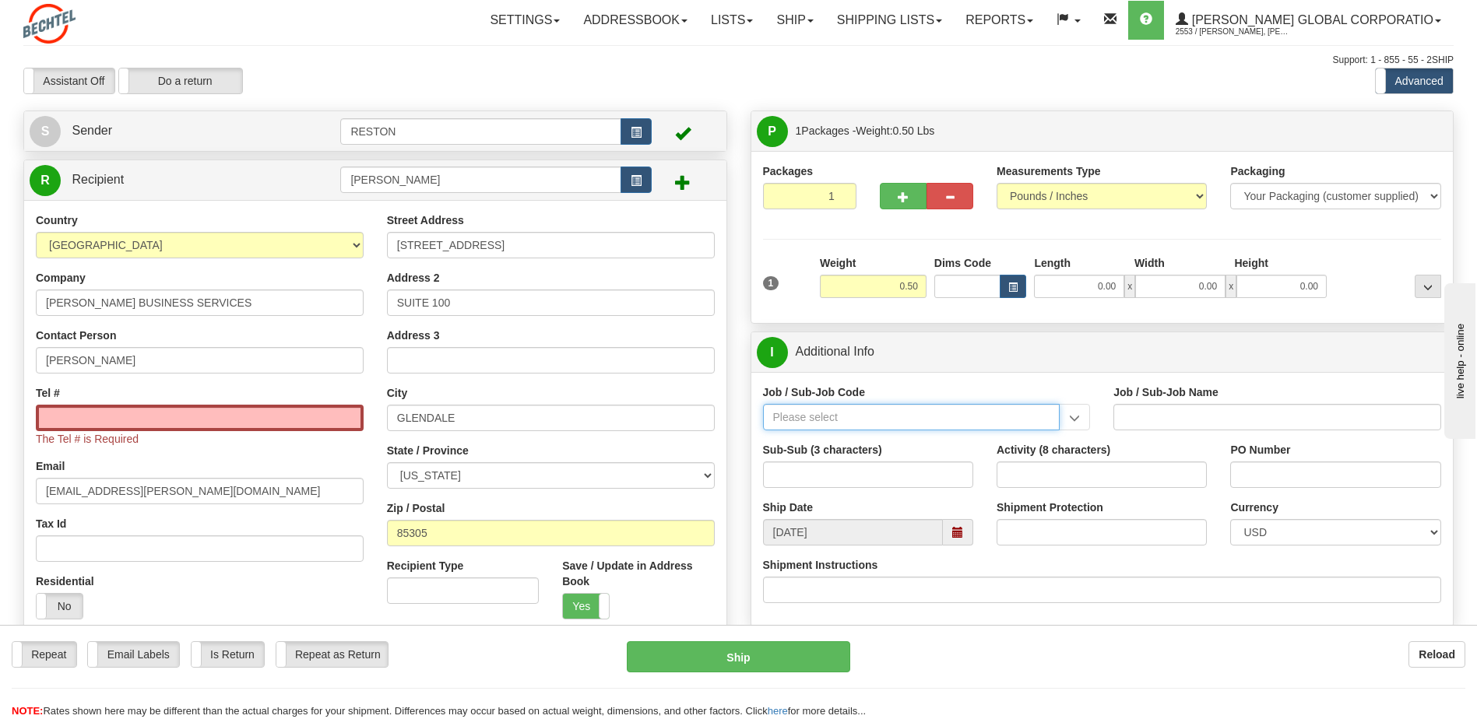
click at [969, 413] on input "Job / Sub-Job Code" at bounding box center [911, 417] width 297 height 26
type input "54304-000"
click at [886, 380] on div "Job / Sub-Job Code 54304-000 Job / Sub-Job Name Sub-Sub (3 characters) Activity…" at bounding box center [1102, 499] width 702 height 255
click at [887, 416] on input "Job / Sub-Job Code" at bounding box center [911, 417] width 297 height 26
click at [879, 421] on input "Job / Sub-Job Code" at bounding box center [911, 417] width 297 height 26
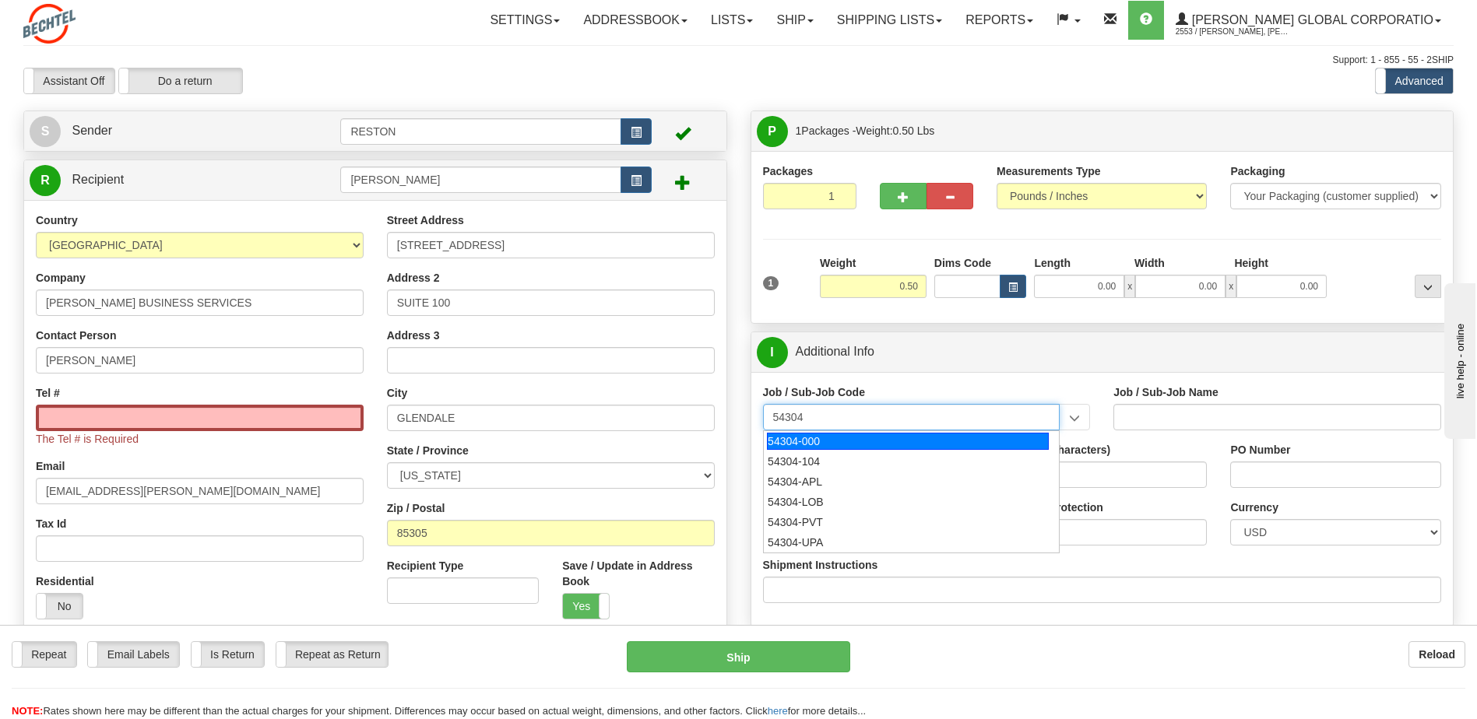
click at [909, 439] on div "54304-000" at bounding box center [908, 441] width 282 height 17
type input "54304-000"
type input "CORPORATE CITIZENSHIP - PUBLIC AFFAIRS & CONTRIBUT"
type input "54304-000"
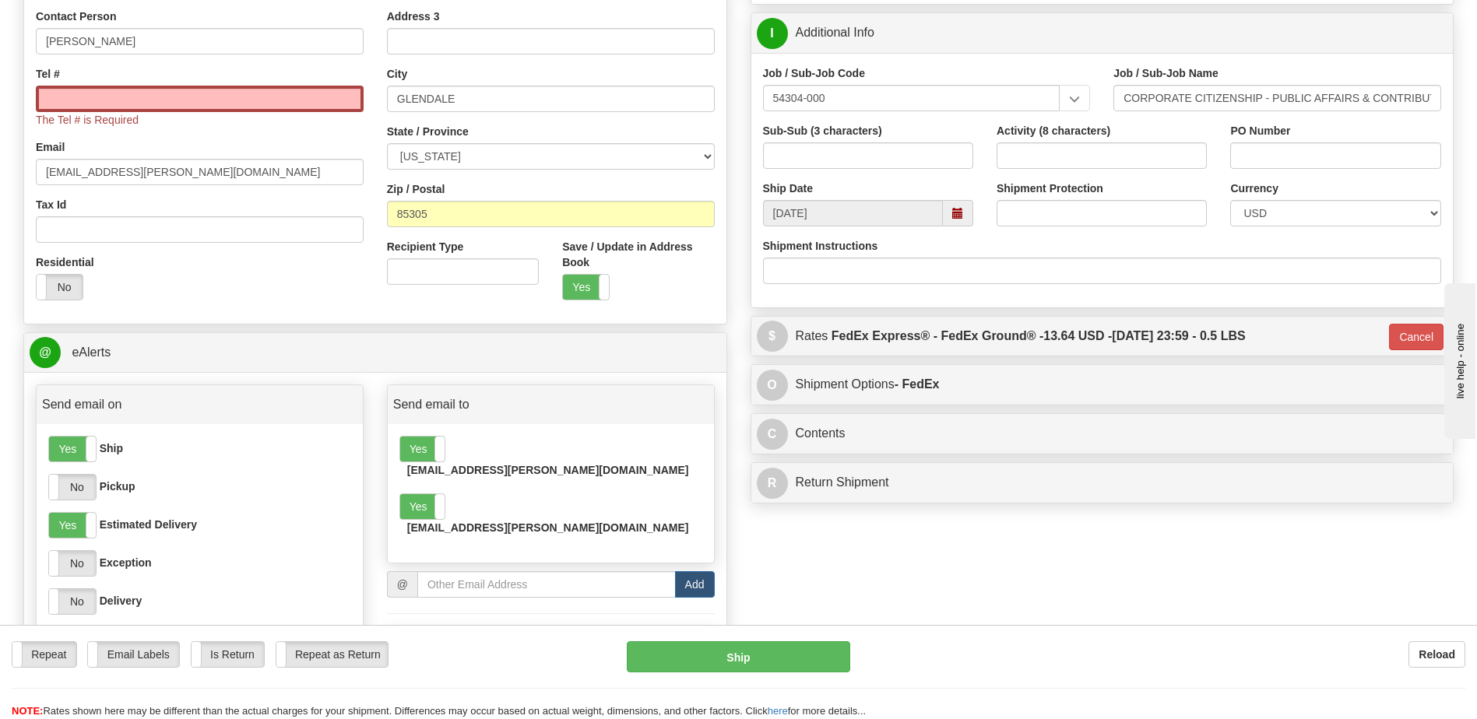
scroll to position [389, 0]
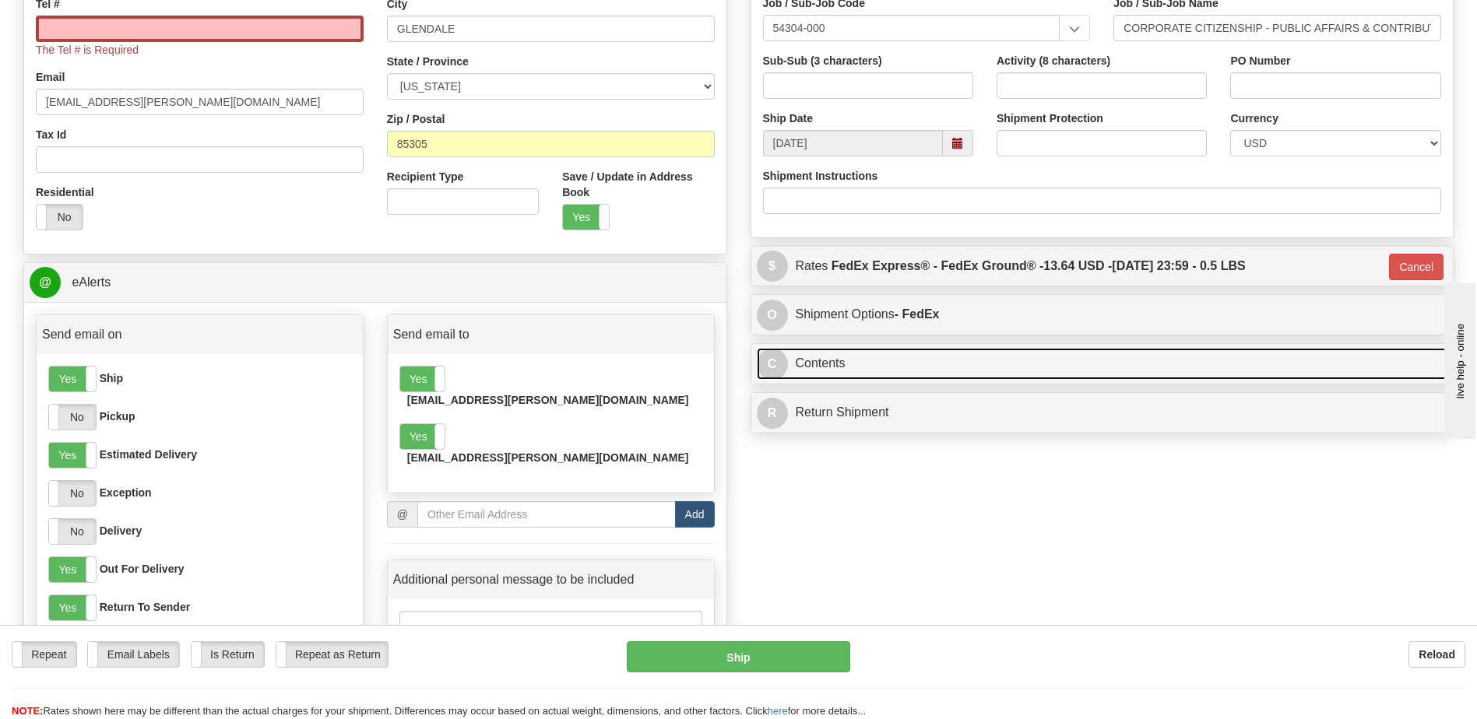
click at [844, 359] on link "C Contents" at bounding box center [1102, 364] width 691 height 32
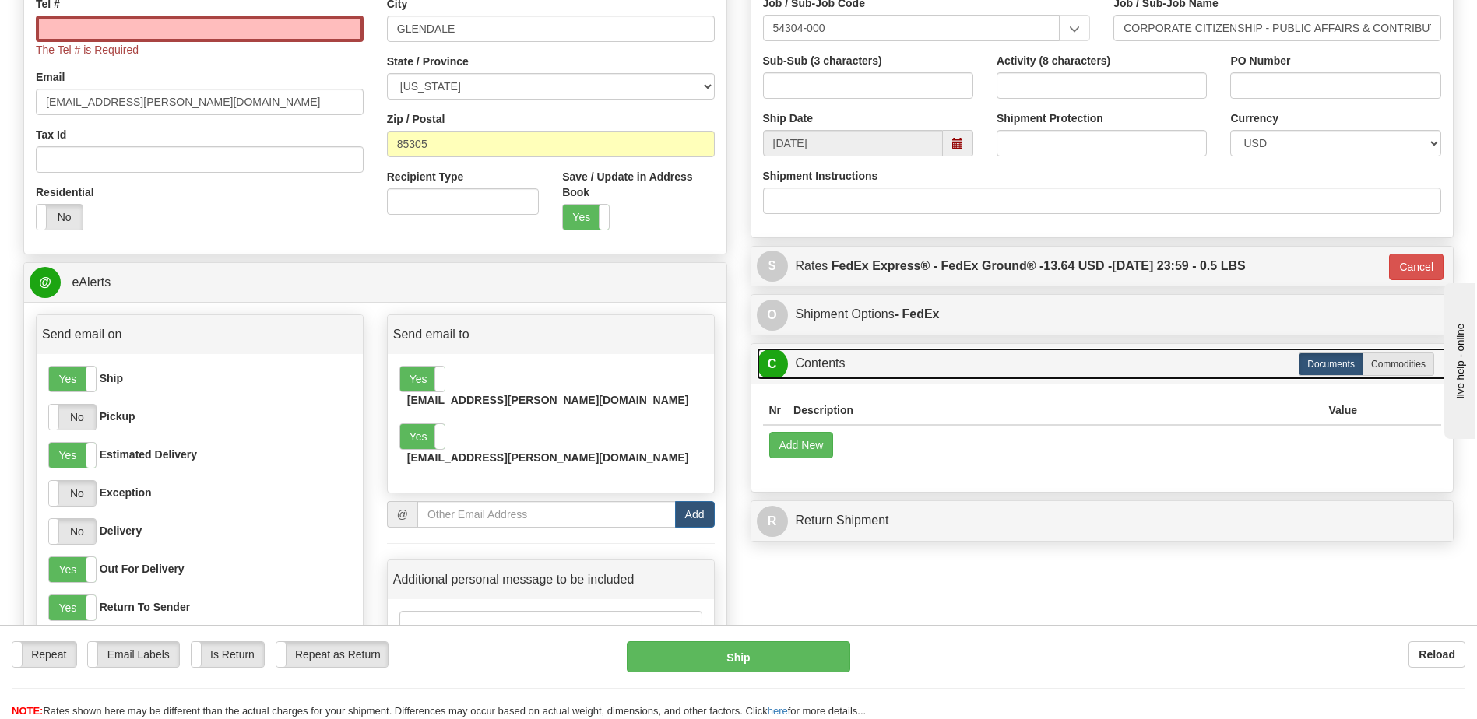
click at [844, 359] on link "C Contents" at bounding box center [1102, 364] width 691 height 32
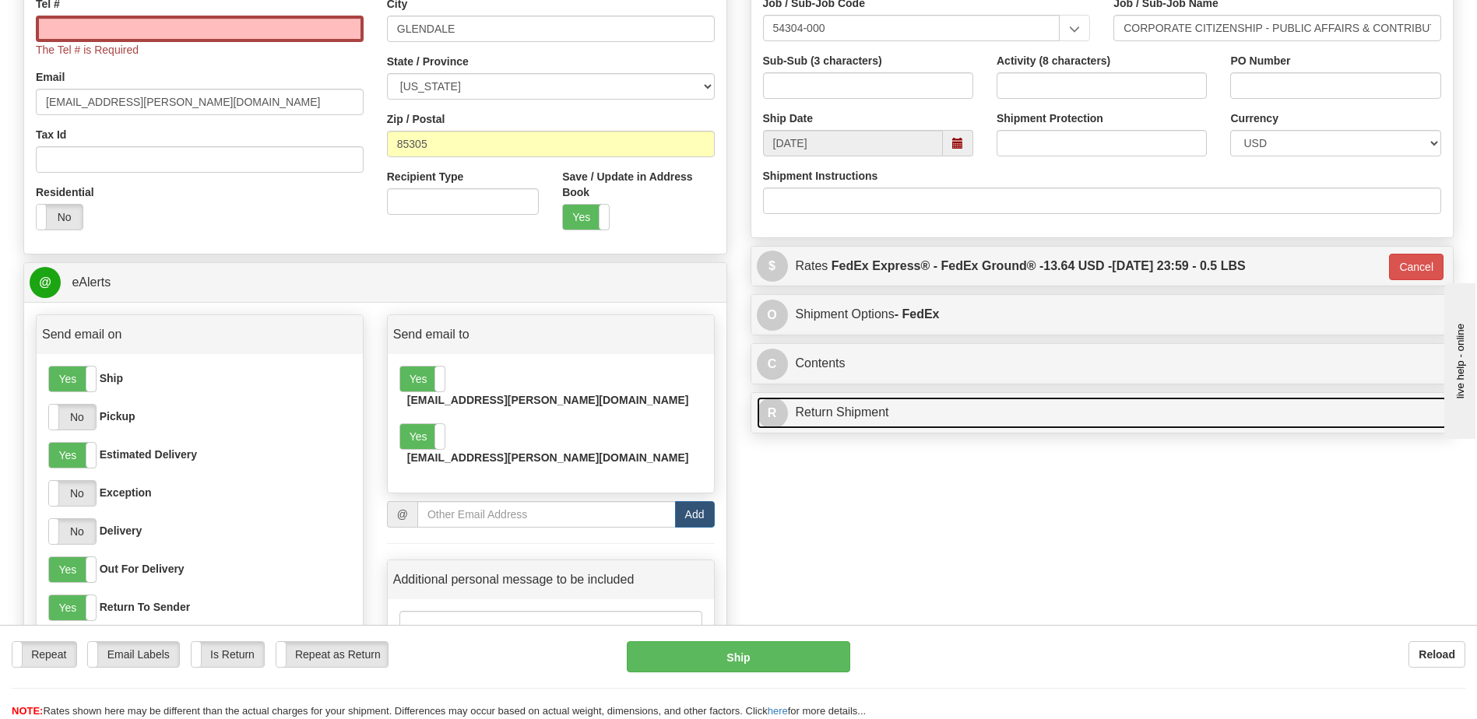
click at [853, 413] on link "R Return Shipment" at bounding box center [1102, 413] width 691 height 32
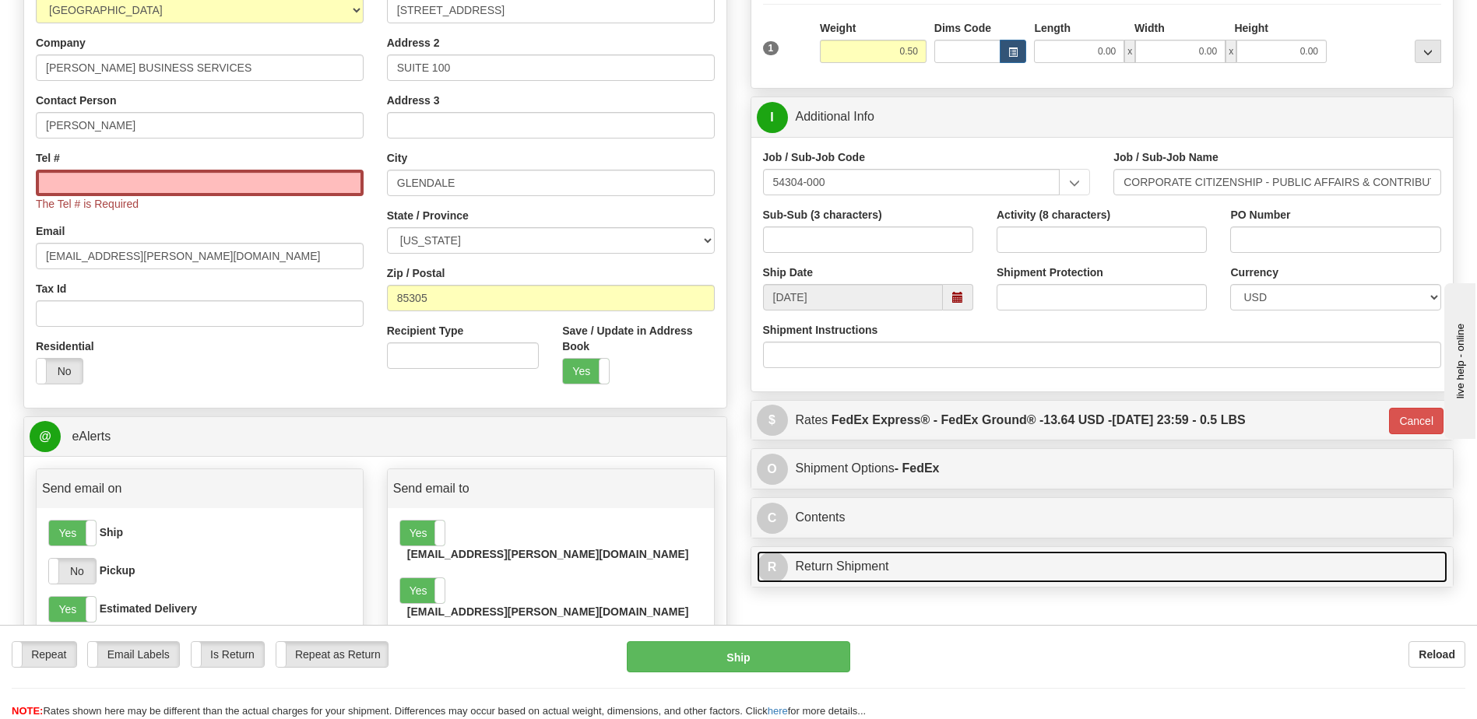
scroll to position [234, 0]
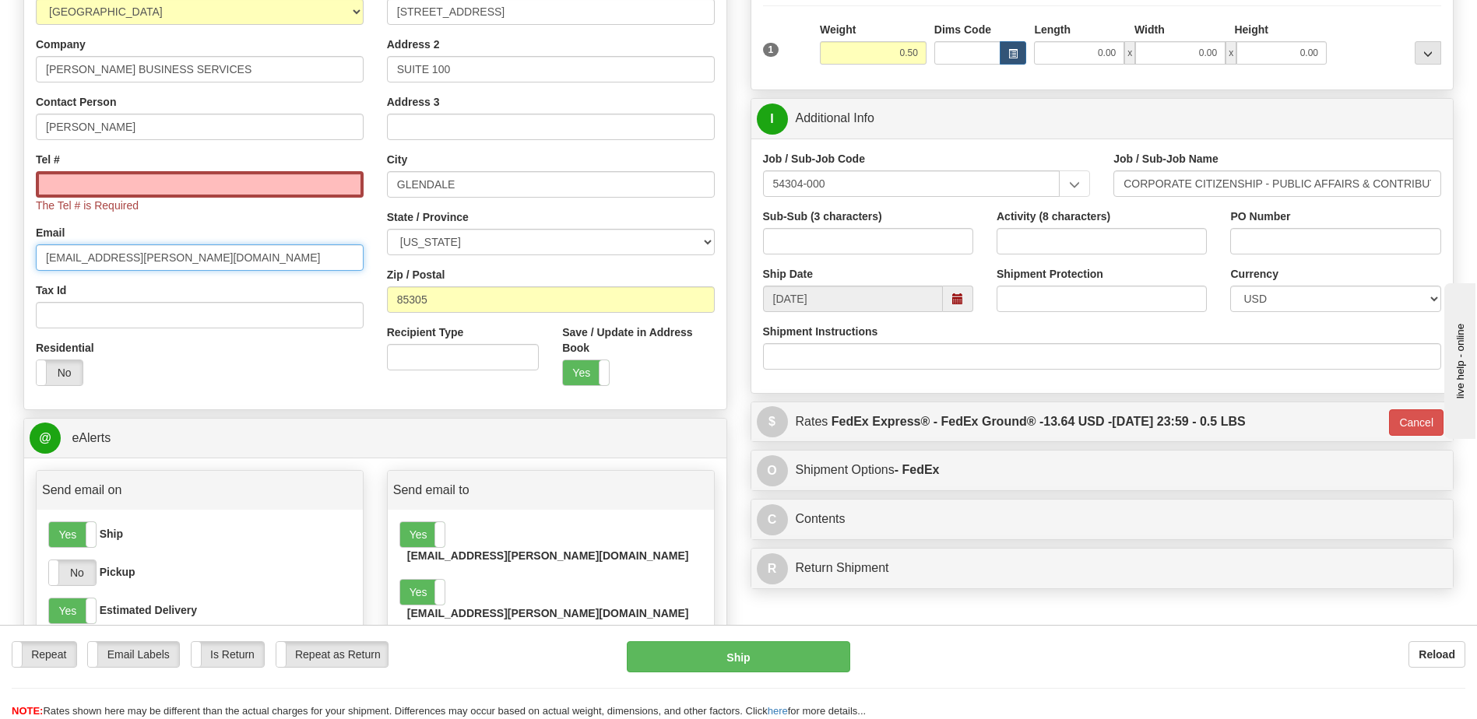
click at [100, 263] on input "[EMAIL_ADDRESS][PERSON_NAME][DOMAIN_NAME]" at bounding box center [200, 257] width 328 height 26
click at [116, 188] on input "Tel #" at bounding box center [200, 184] width 328 height 26
paste input "[PHONE_NUMBER]"
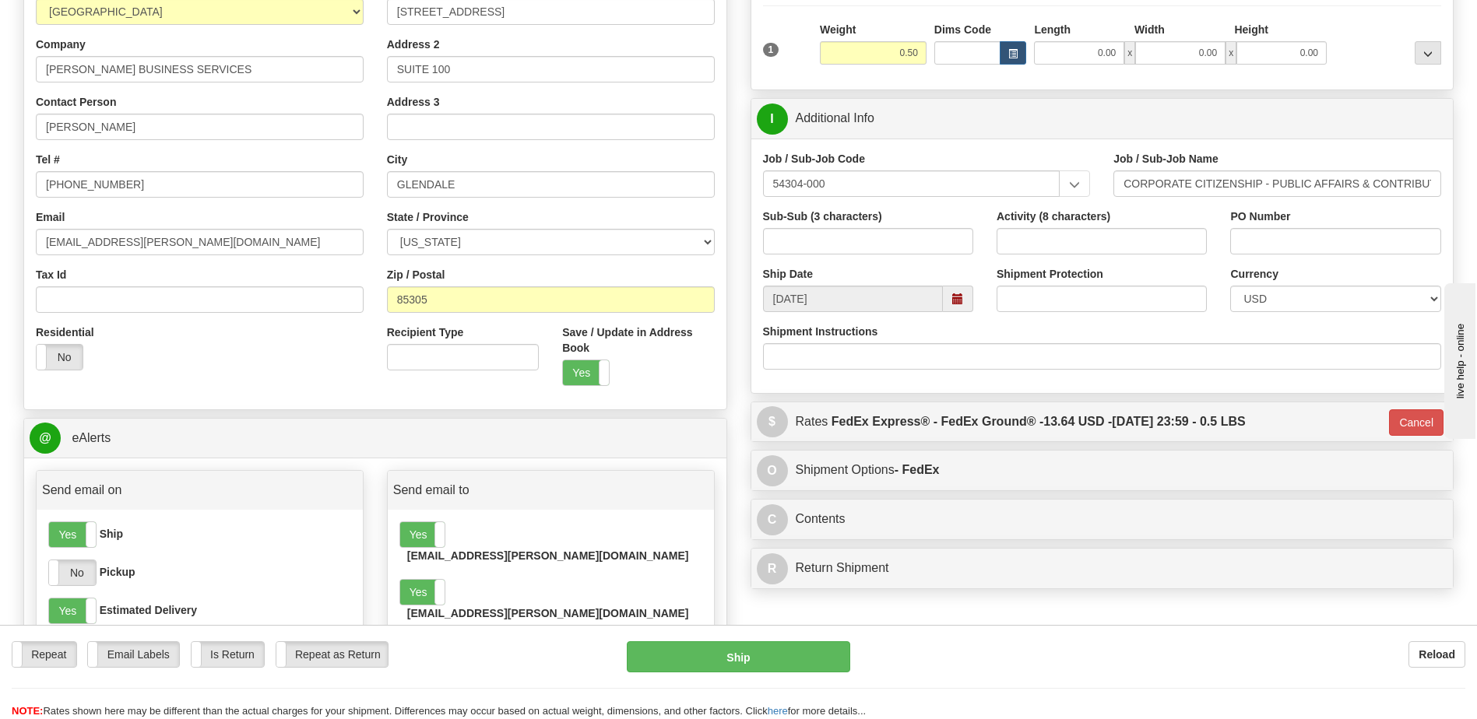
click at [230, 384] on div "Country [GEOGRAPHIC_DATA] [GEOGRAPHIC_DATA] [GEOGRAPHIC_DATA] [GEOGRAPHIC_DATA]…" at bounding box center [375, 188] width 702 height 419
click at [63, 184] on input "[PHONE_NUMBER]" at bounding box center [200, 184] width 328 height 26
type input "[PHONE_NUMBER]"
click at [206, 348] on div "Residential Yes No" at bounding box center [199, 354] width 351 height 58
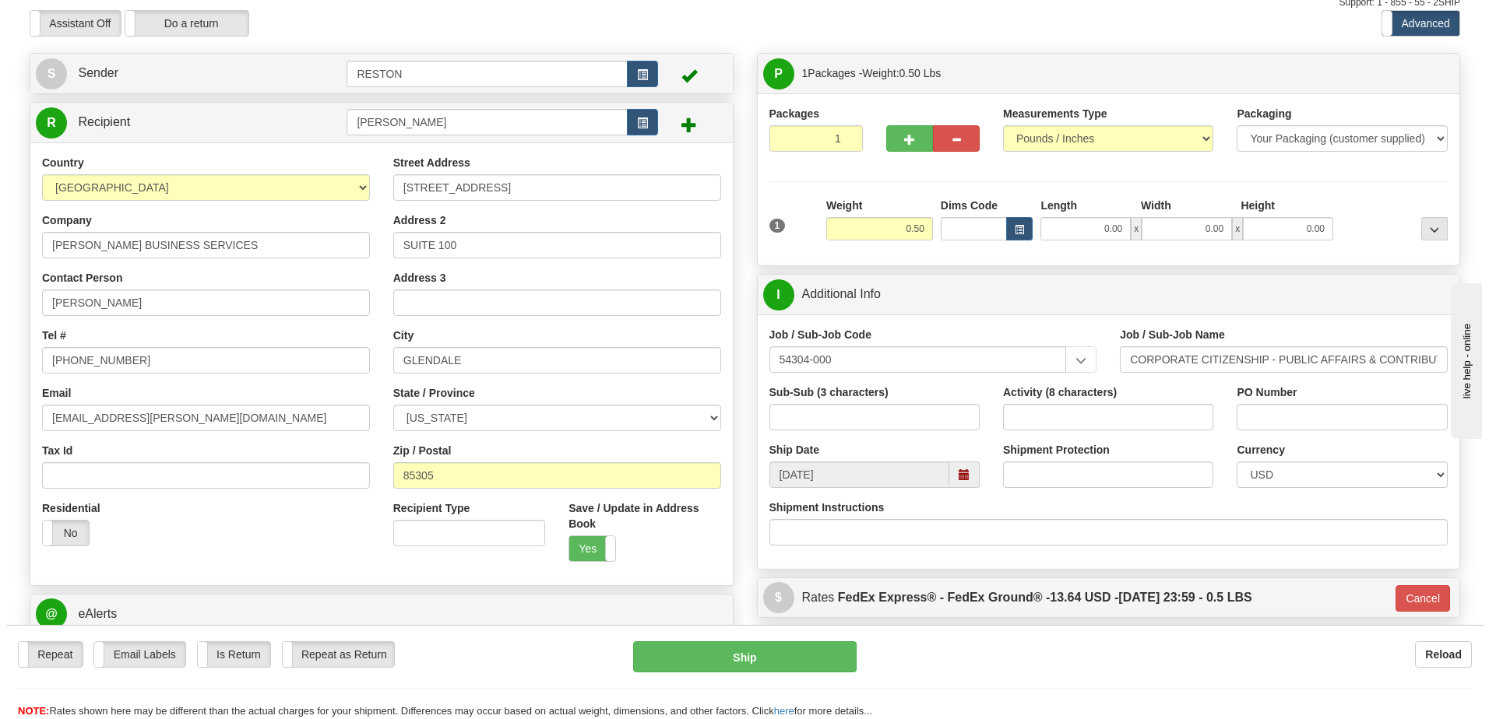
scroll to position [0, 0]
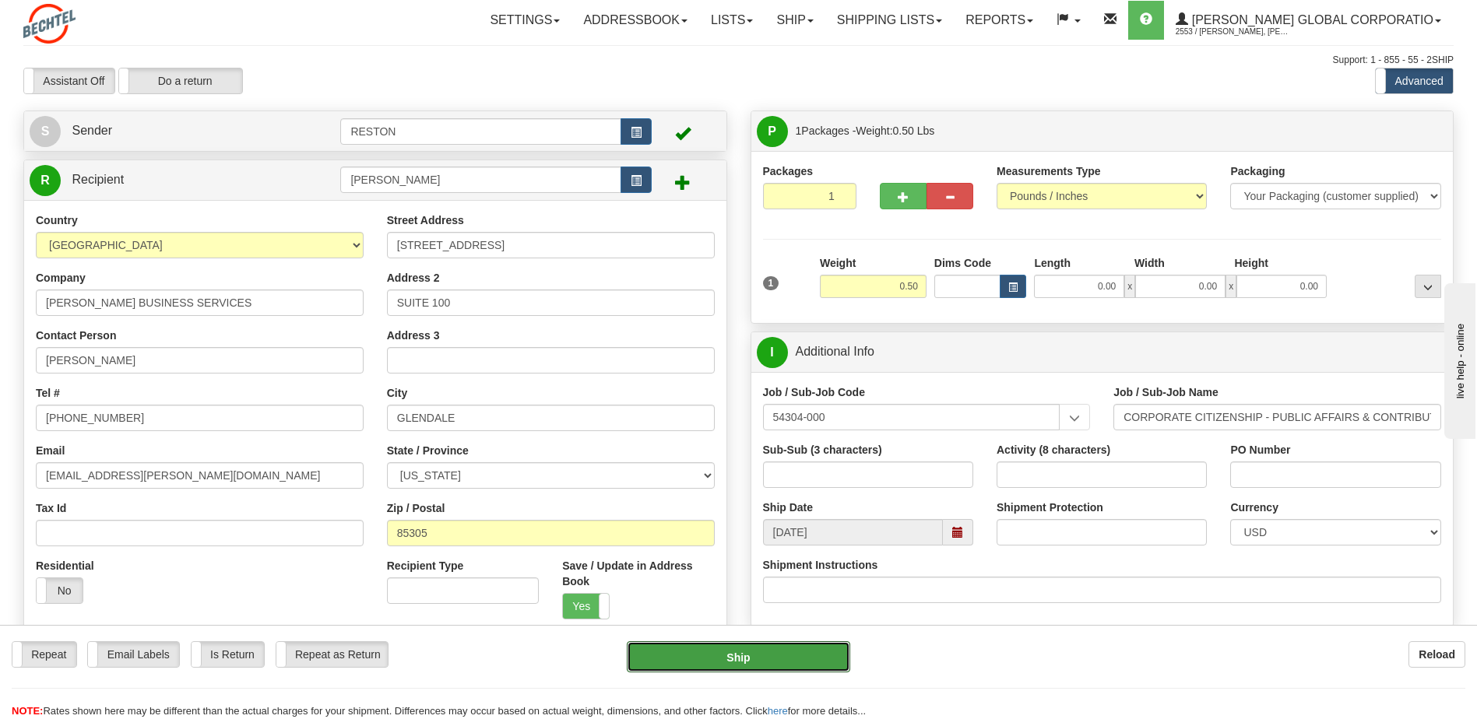
drag, startPoint x: 734, startPoint y: 649, endPoint x: -72, endPoint y: 717, distance: 809.5
click at [0, 717] on html "Training Course Close Toggle navigation Settings Shipping Preferences New Sende…" at bounding box center [738, 359] width 1477 height 719
click at [753, 654] on button "Ship" at bounding box center [738, 657] width 223 height 31
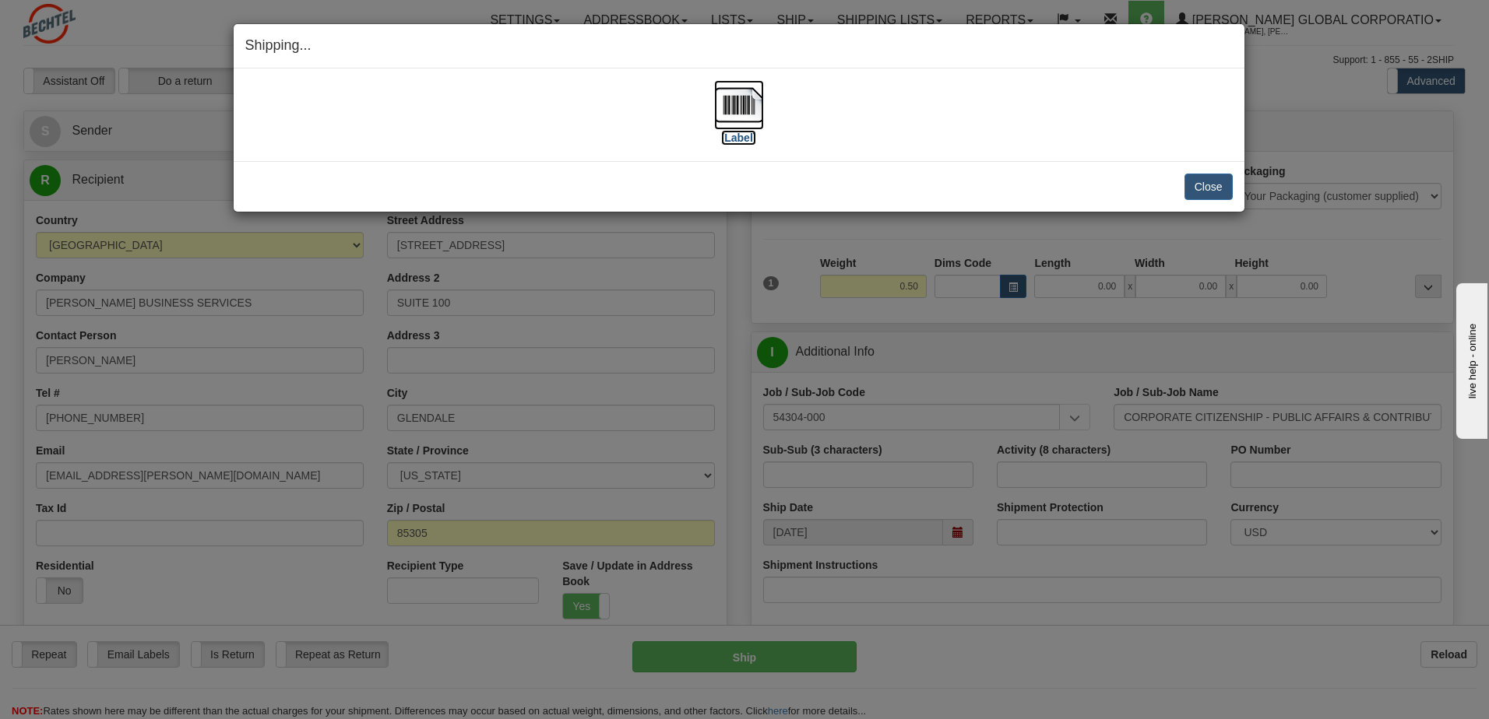
click at [729, 139] on label "[Label]" at bounding box center [739, 138] width 36 height 16
